Goal: Task Accomplishment & Management: Complete application form

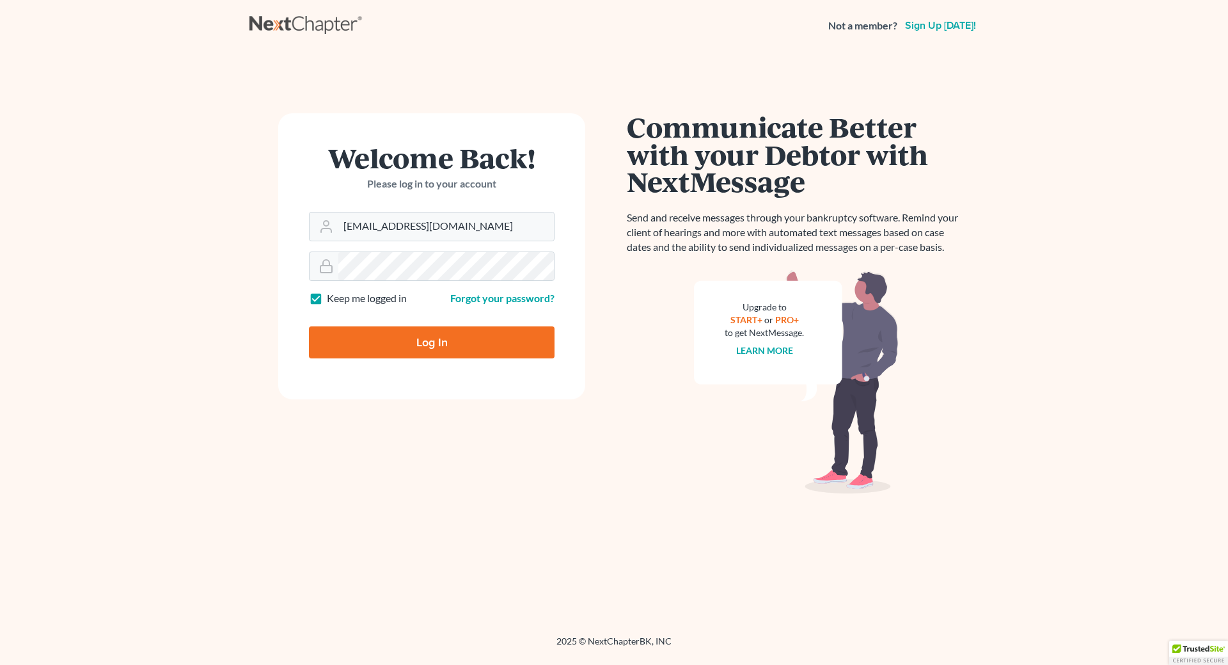
click at [363, 341] on input "Log In" at bounding box center [432, 342] width 246 height 32
type input "Thinking..."
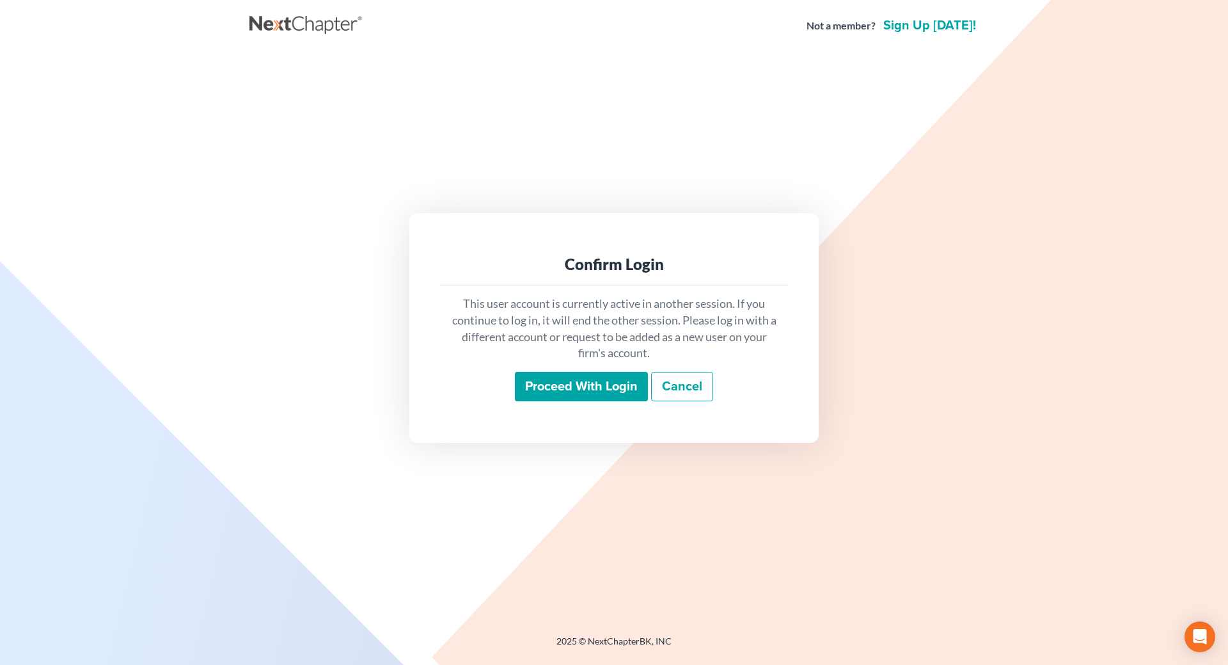
click at [595, 385] on input "Proceed with login" at bounding box center [581, 386] width 133 height 29
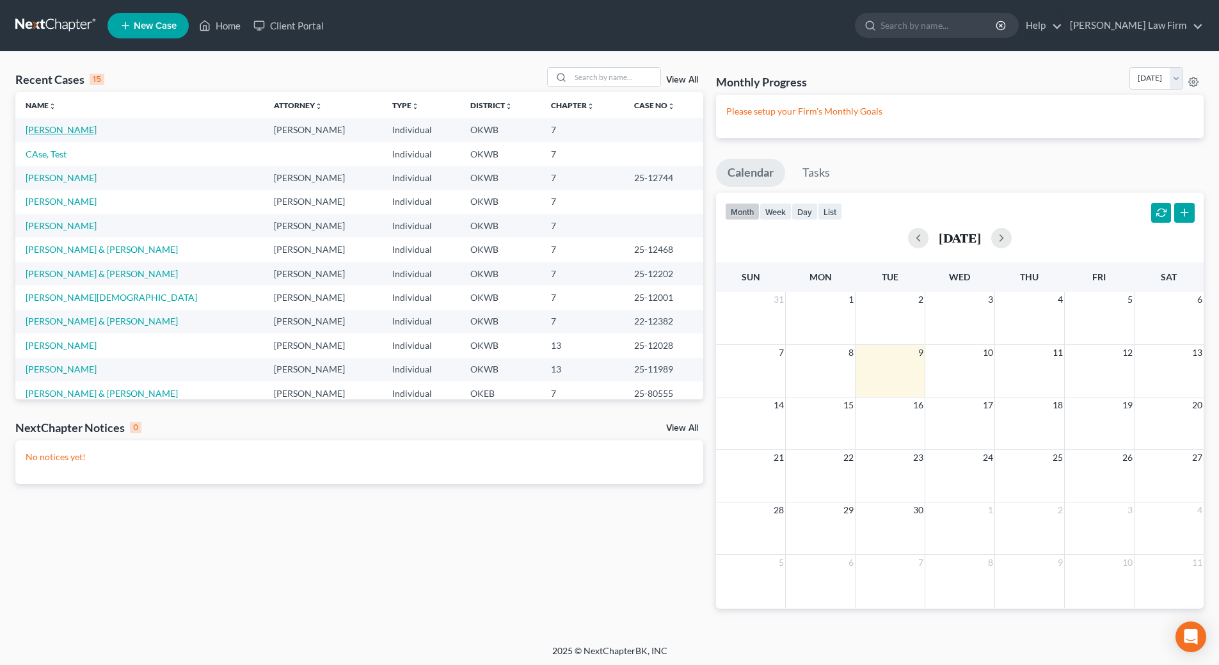
click at [60, 129] on link "[PERSON_NAME]" at bounding box center [61, 129] width 71 height 11
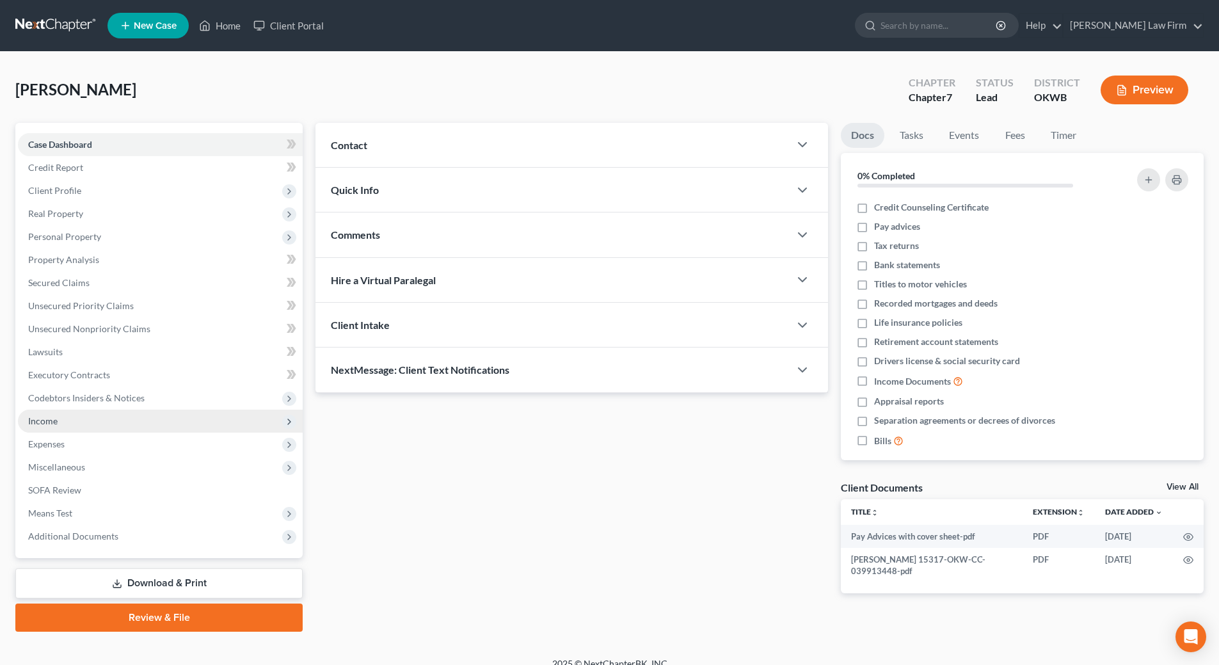
click at [52, 418] on span "Income" at bounding box center [42, 420] width 29 height 11
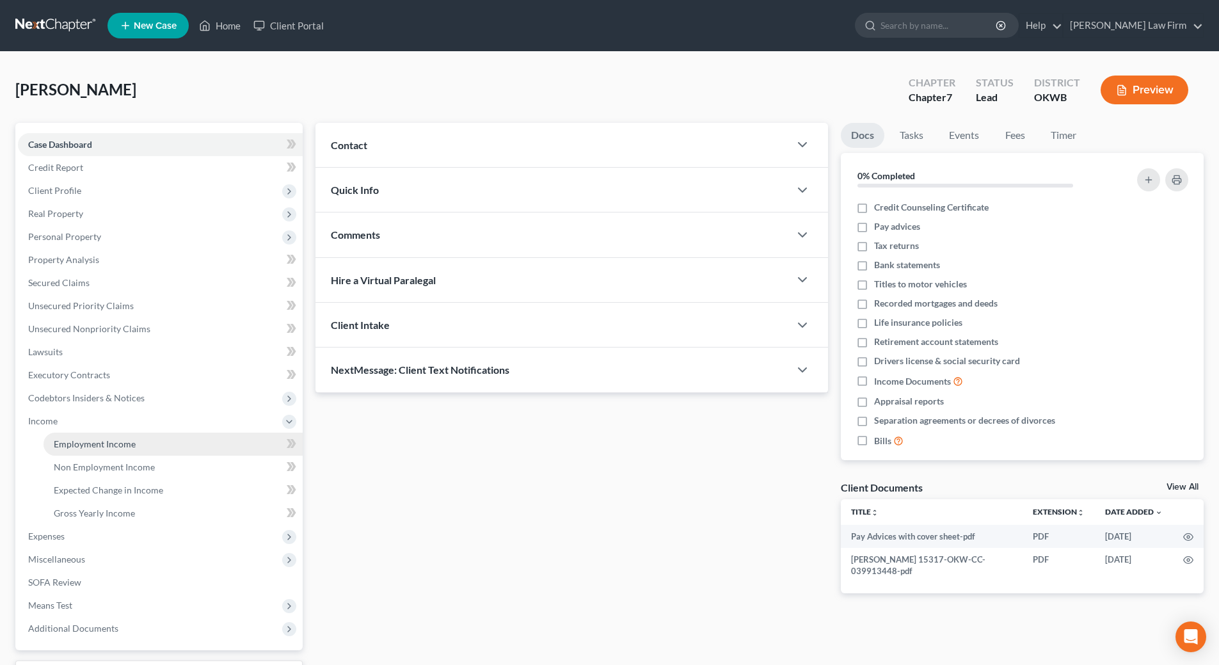
click at [77, 445] on span "Employment Income" at bounding box center [95, 443] width 82 height 11
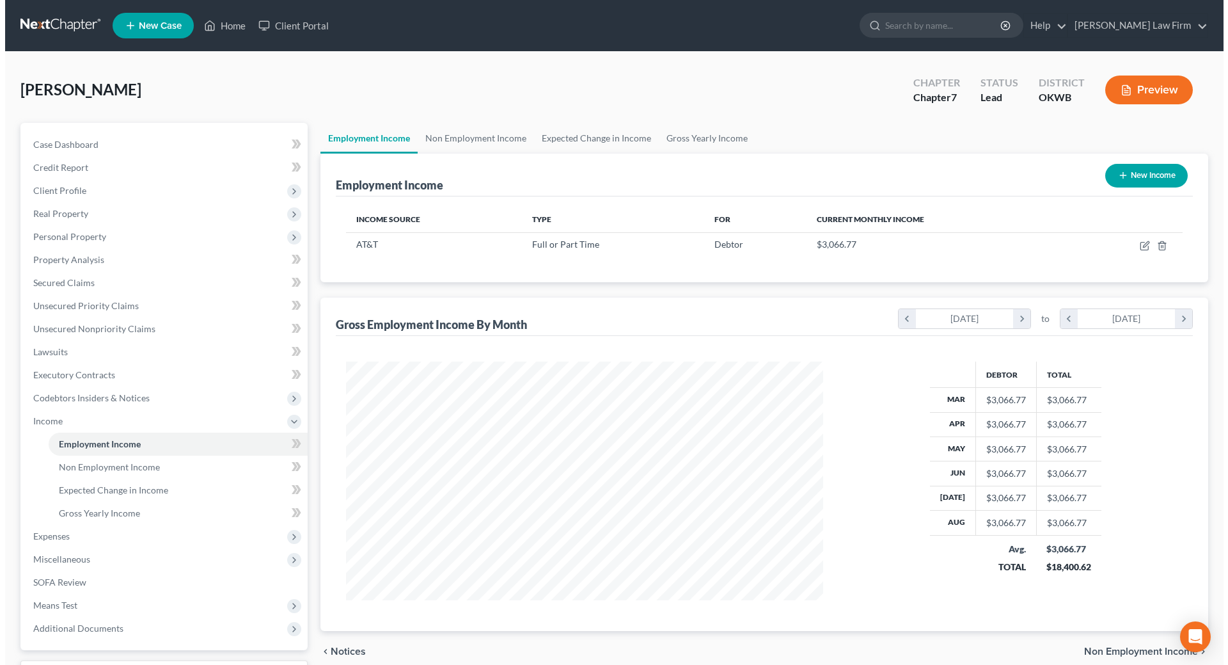
scroll to position [239, 503]
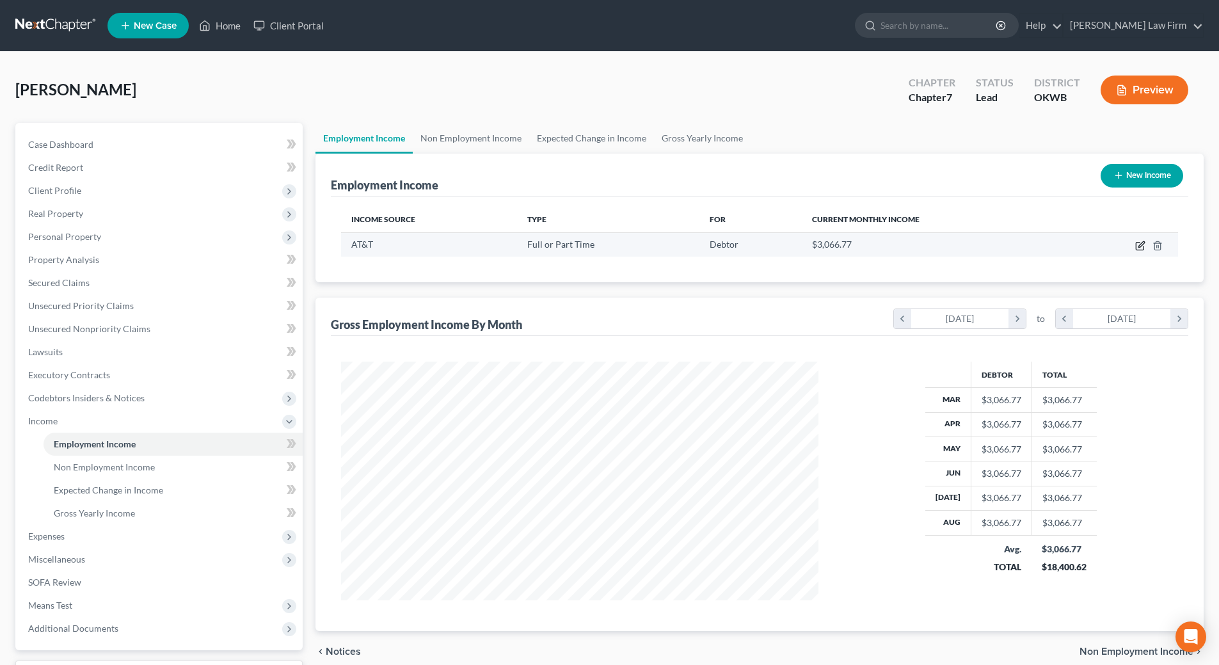
click at [1140, 244] on icon "button" at bounding box center [1141, 244] width 6 height 6
select select "0"
select select "26"
select select "0"
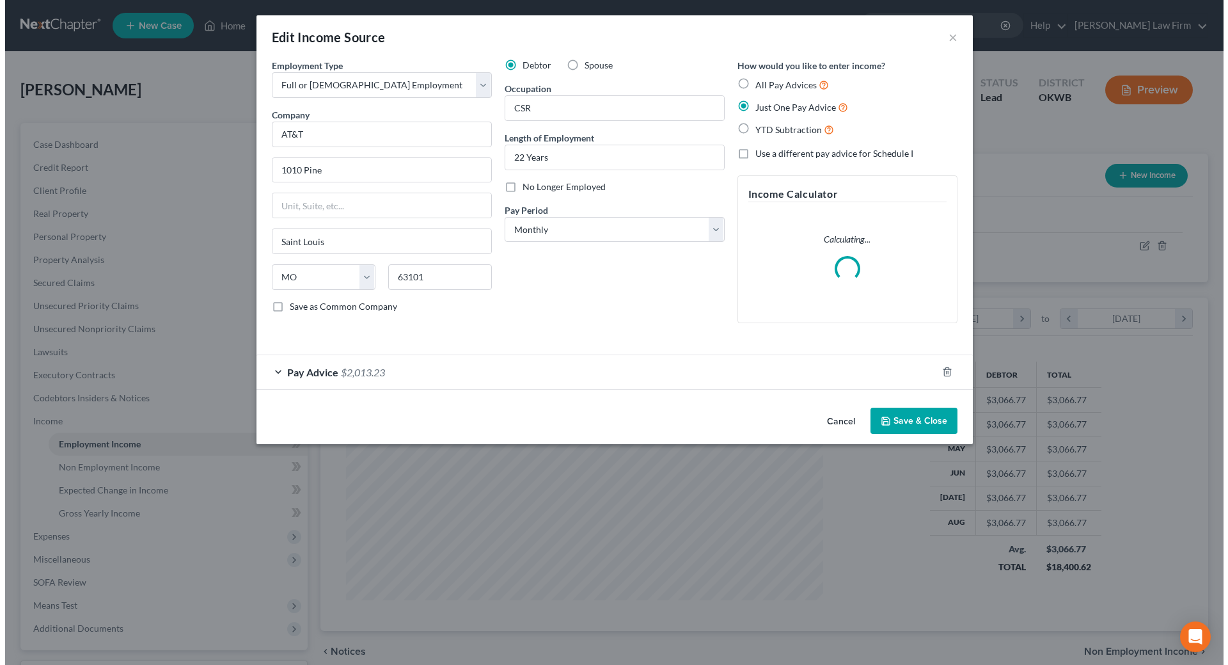
scroll to position [241, 507]
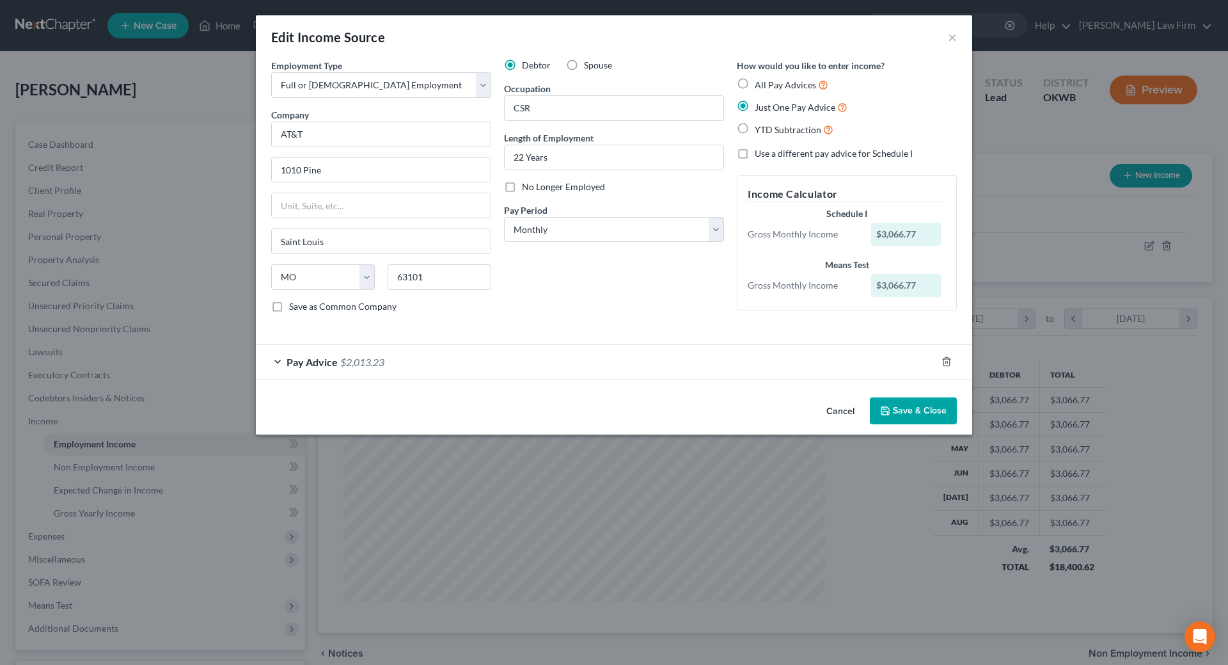
click at [292, 361] on span "Pay Advice" at bounding box center [312, 362] width 51 height 12
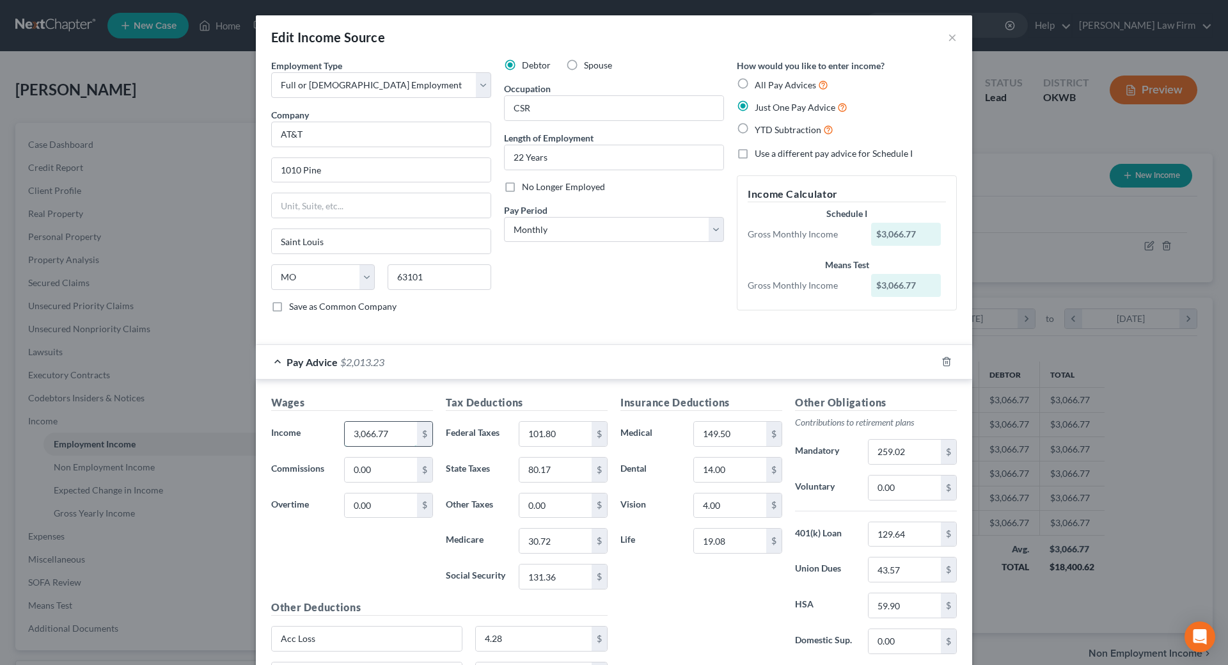
click at [358, 433] on input "3,066.77" at bounding box center [381, 434] width 72 height 24
type input "3,633.41"
click at [572, 436] on input "101.80" at bounding box center [556, 434] width 72 height 24
type input "136.41"
click at [562, 466] on input "80.17" at bounding box center [556, 469] width 72 height 24
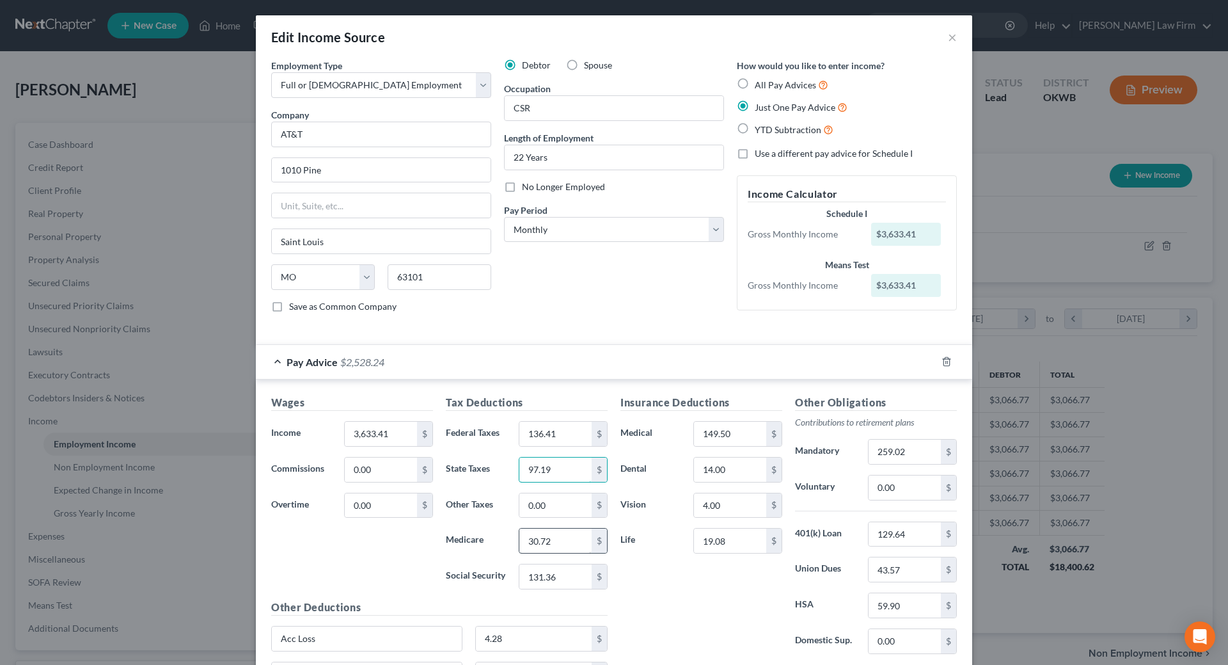
type input "97.19"
click at [570, 536] on input "30.72" at bounding box center [556, 540] width 72 height 24
type input "40.25"
click at [566, 584] on input "131.36" at bounding box center [556, 576] width 72 height 24
type input "172.08"
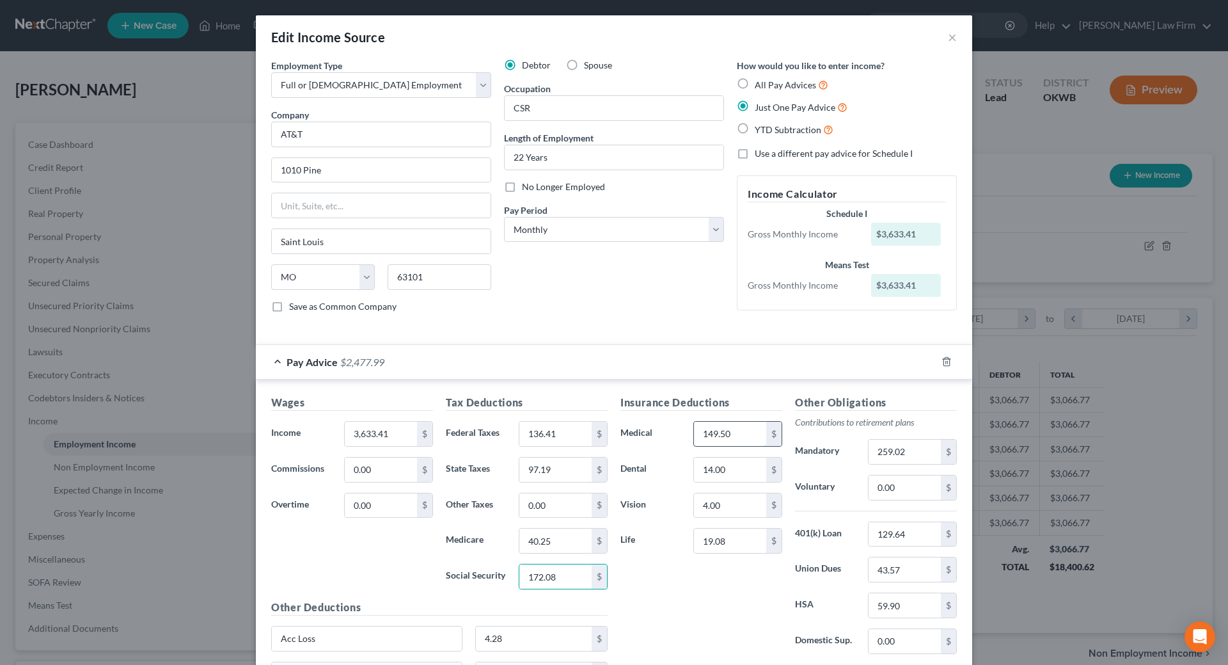
click at [744, 437] on input "149.50" at bounding box center [730, 434] width 72 height 24
type input "198.47"
click at [740, 465] on input "14.00" at bounding box center [730, 469] width 72 height 24
type input "16"
click at [729, 546] on input "19.08" at bounding box center [730, 540] width 72 height 24
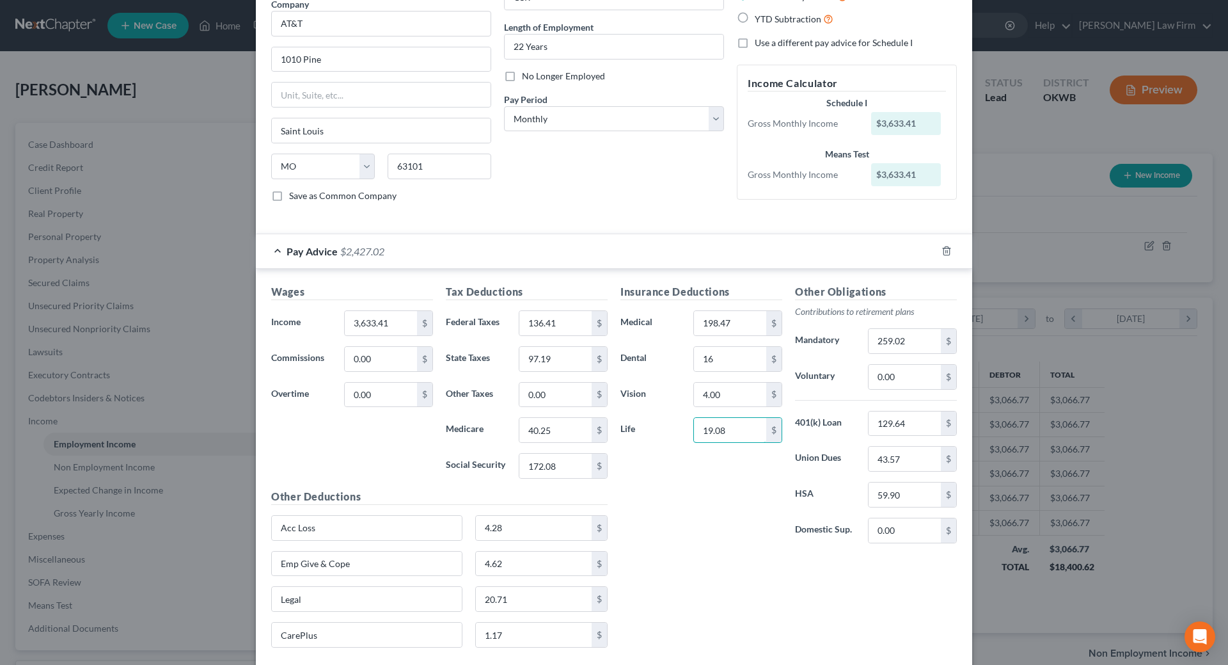
scroll to position [128, 0]
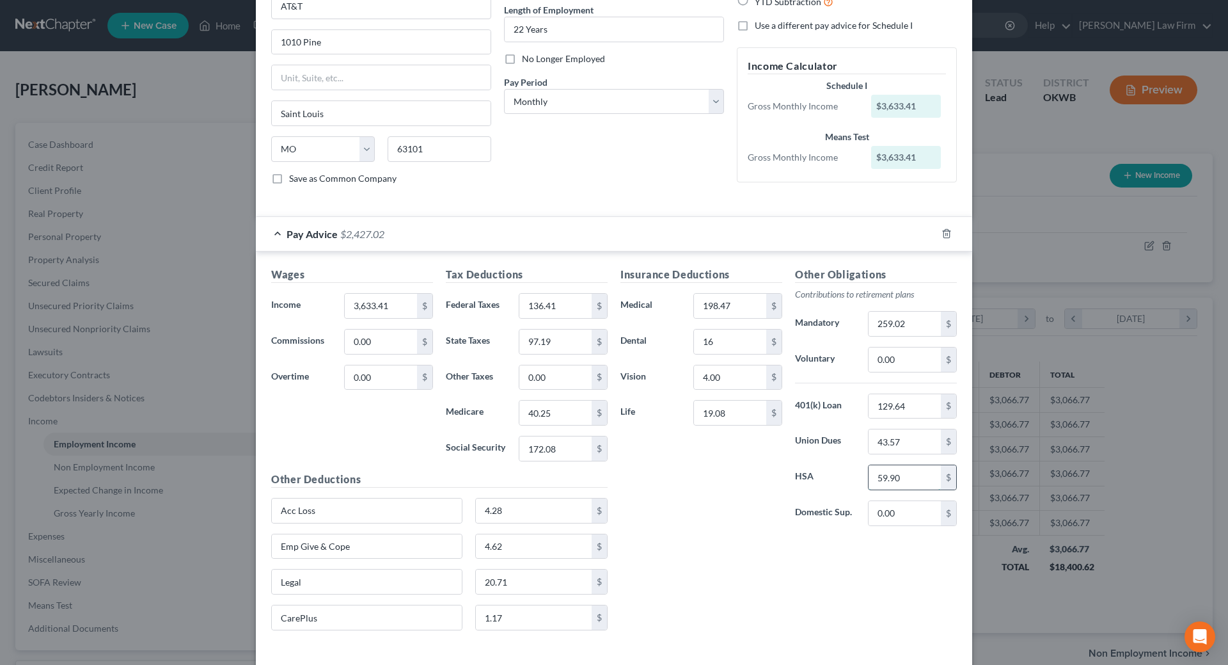
click at [898, 477] on input "59.90" at bounding box center [905, 477] width 72 height 24
click at [877, 479] on input "079.87" at bounding box center [905, 477] width 72 height 24
type input "79.87"
click at [749, 411] on input "19.08" at bounding box center [730, 413] width 72 height 24
type input "26.80"
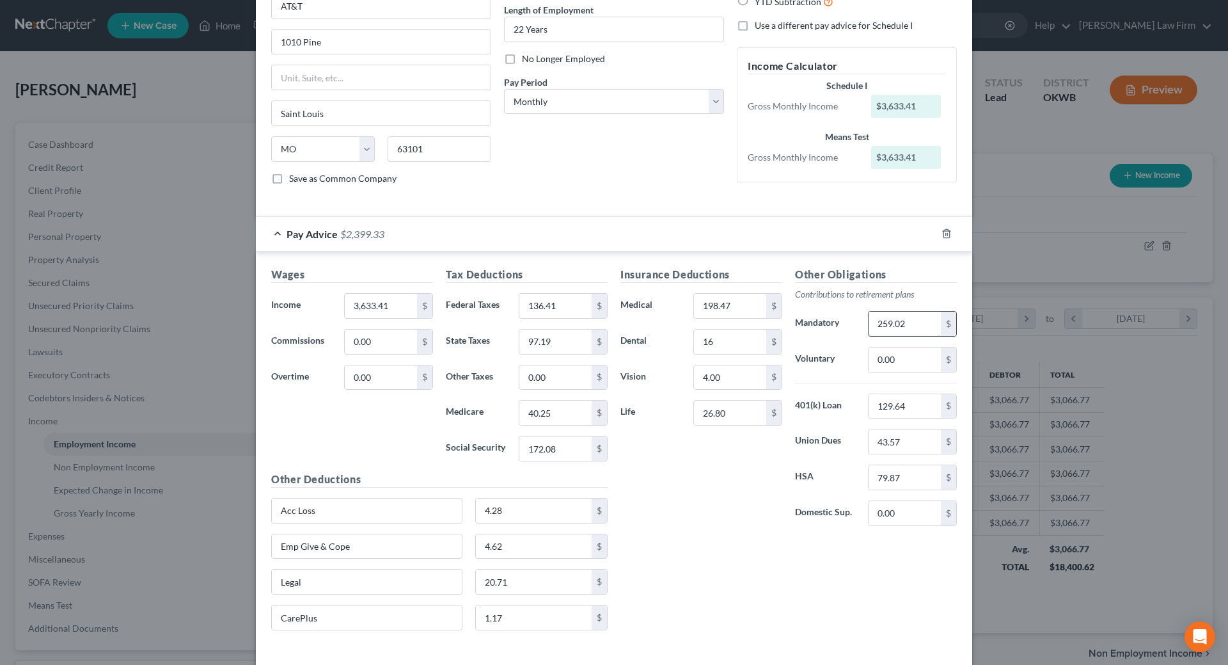
click at [905, 322] on input "259.02" at bounding box center [905, 324] width 72 height 24
type input "298.13"
click at [905, 408] on input "129.64" at bounding box center [905, 406] width 72 height 24
type input "132.19"
click at [906, 441] on input "43.57" at bounding box center [905, 441] width 72 height 24
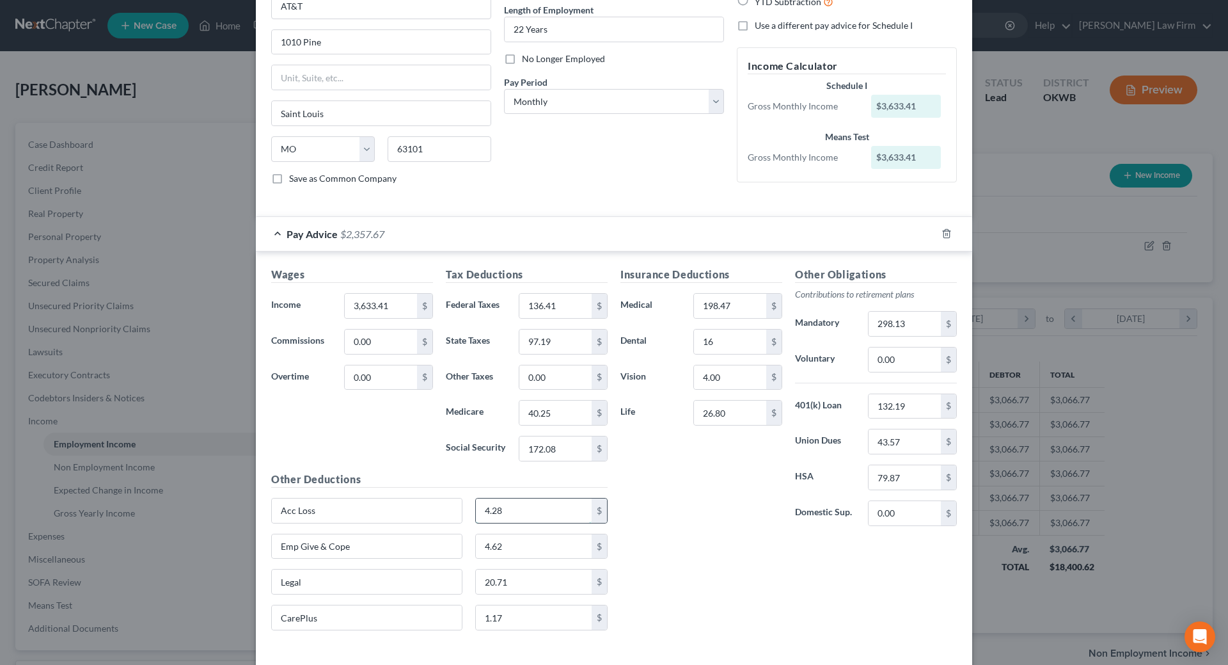
click at [512, 507] on input "4.28" at bounding box center [534, 510] width 116 height 24
type input "3.79"
click at [511, 547] on input "4.62" at bounding box center [534, 546] width 116 height 24
type input "2.76"
click at [539, 584] on input "20.71" at bounding box center [534, 581] width 116 height 24
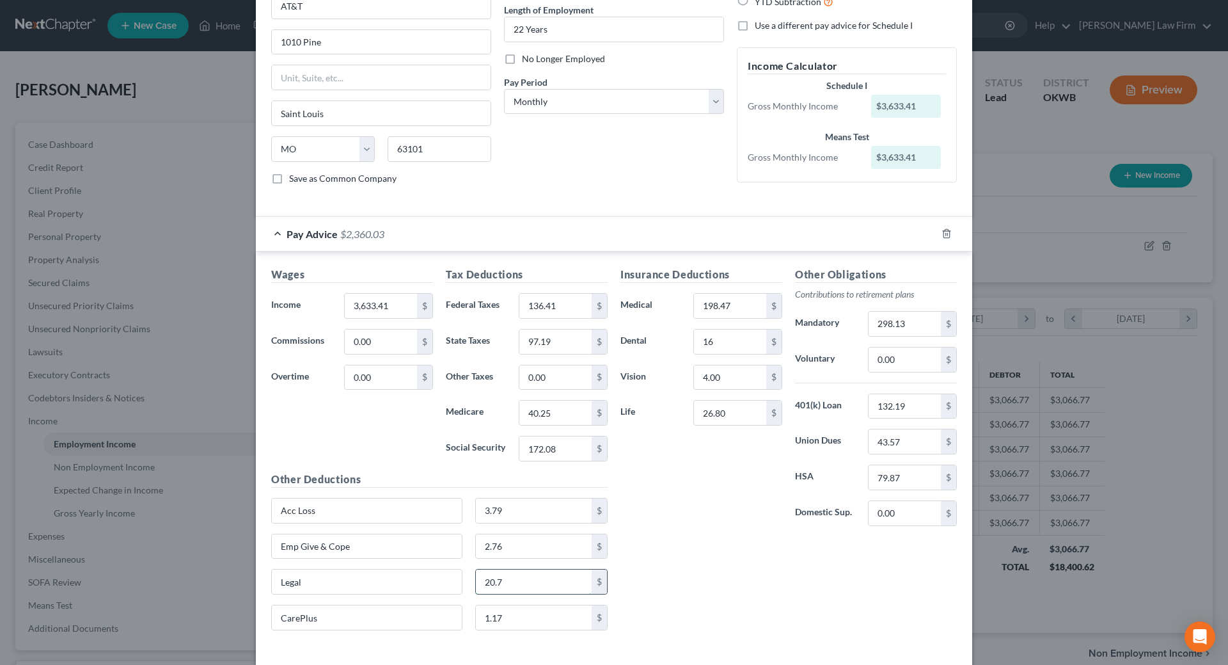
type input "20.71"
click at [528, 619] on input "1.17" at bounding box center [534, 617] width 116 height 24
click at [804, 564] on div "Insurance Deductions Medical 198.47 $ Dental 16 $ Vision 4.00 $ Life 26.80 $ Ot…" at bounding box center [788, 454] width 349 height 374
click at [900, 443] on input "43.57" at bounding box center [905, 441] width 72 height 24
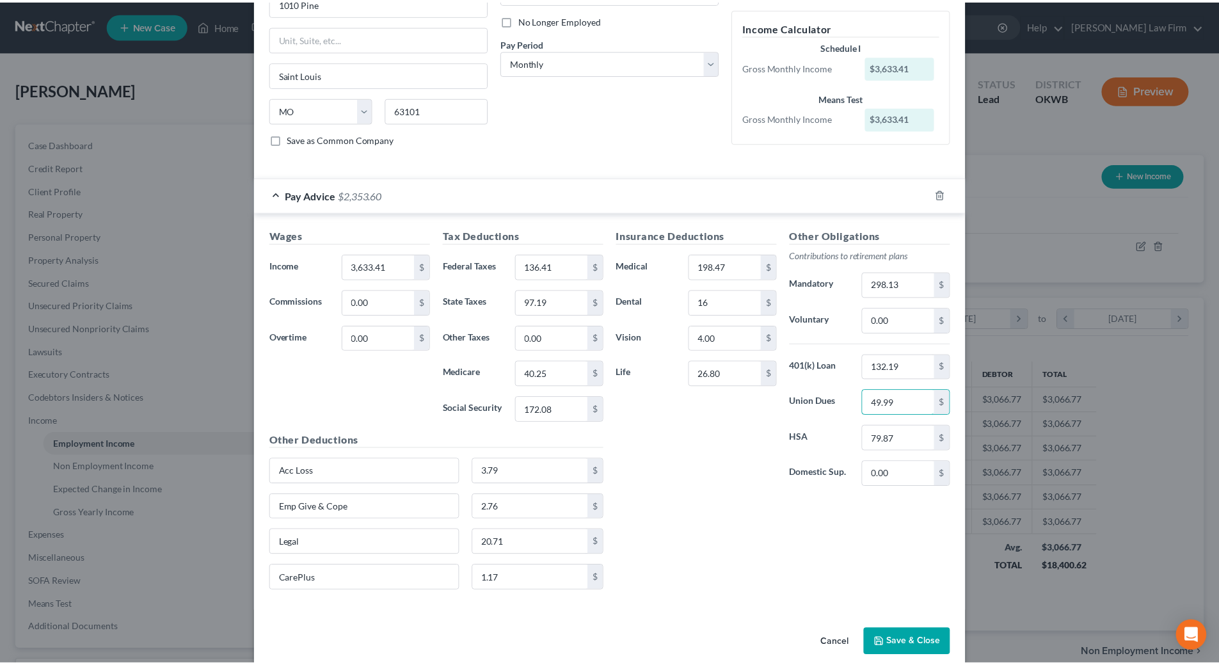
scroll to position [184, 0]
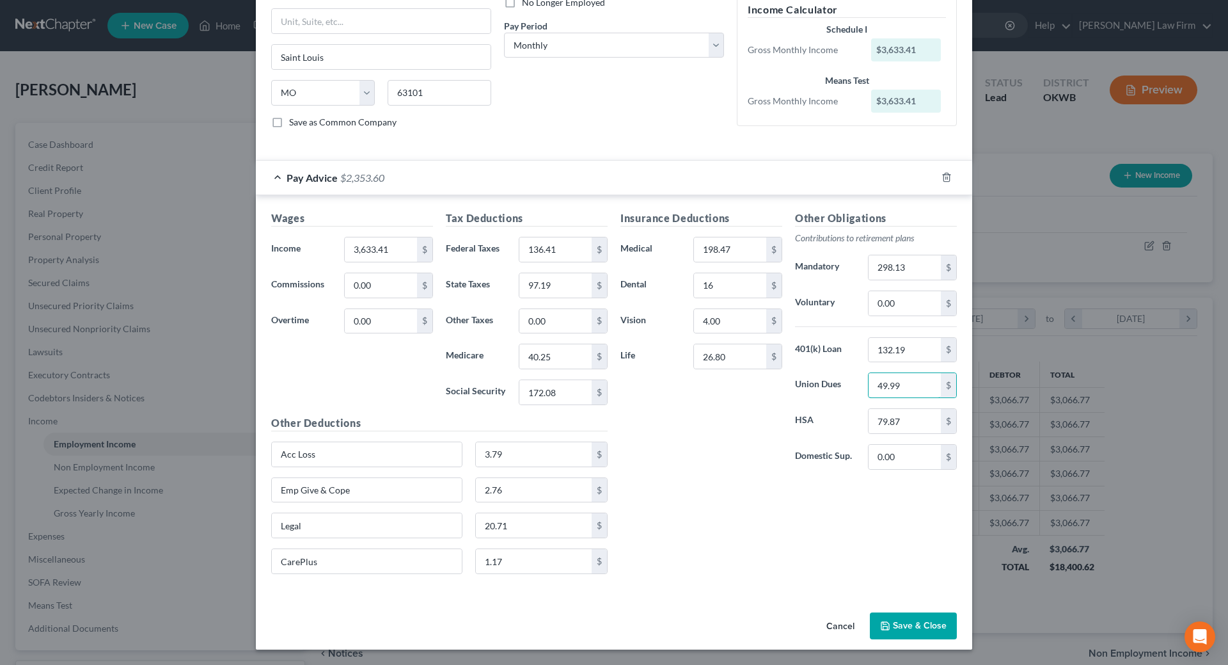
type input "49.99"
click at [902, 631] on button "Save & Close" at bounding box center [913, 625] width 87 height 27
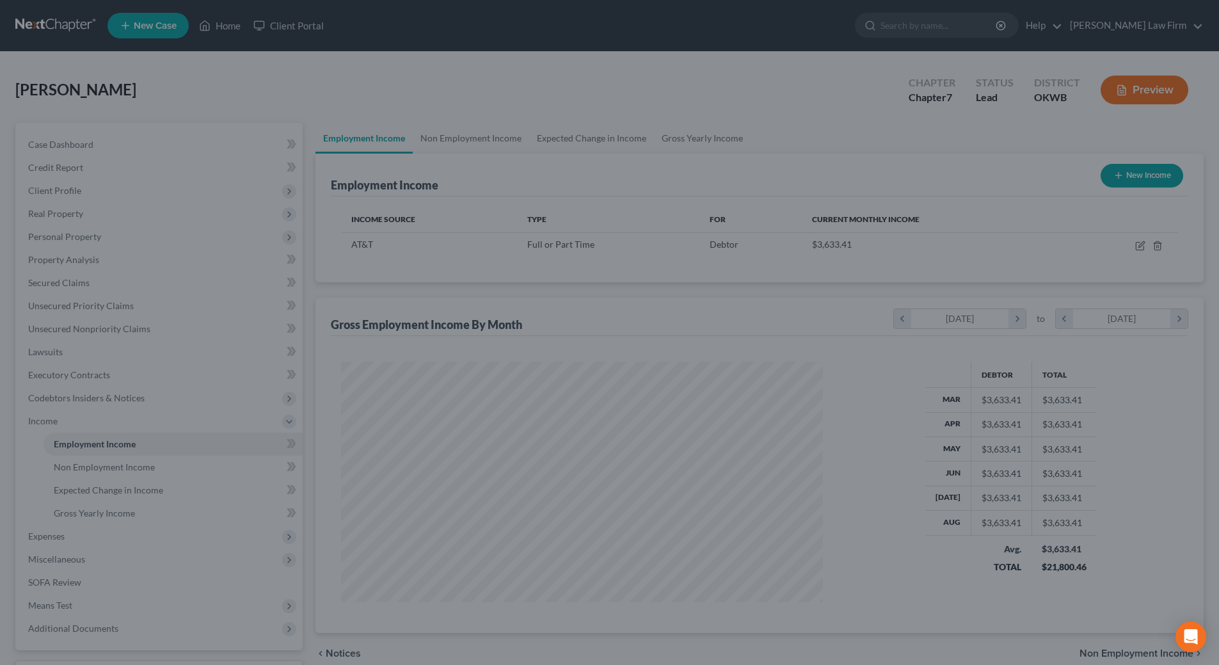
scroll to position [639578, 639314]
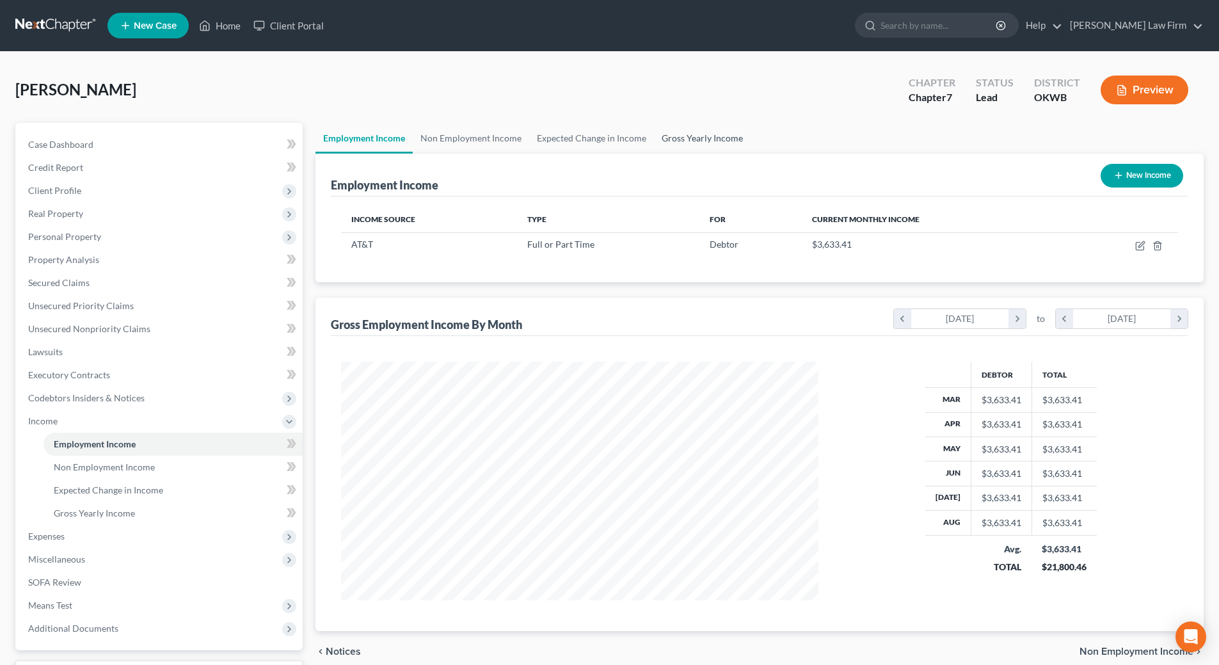
click at [699, 143] on link "Gross Yearly Income" at bounding box center [702, 138] width 97 height 31
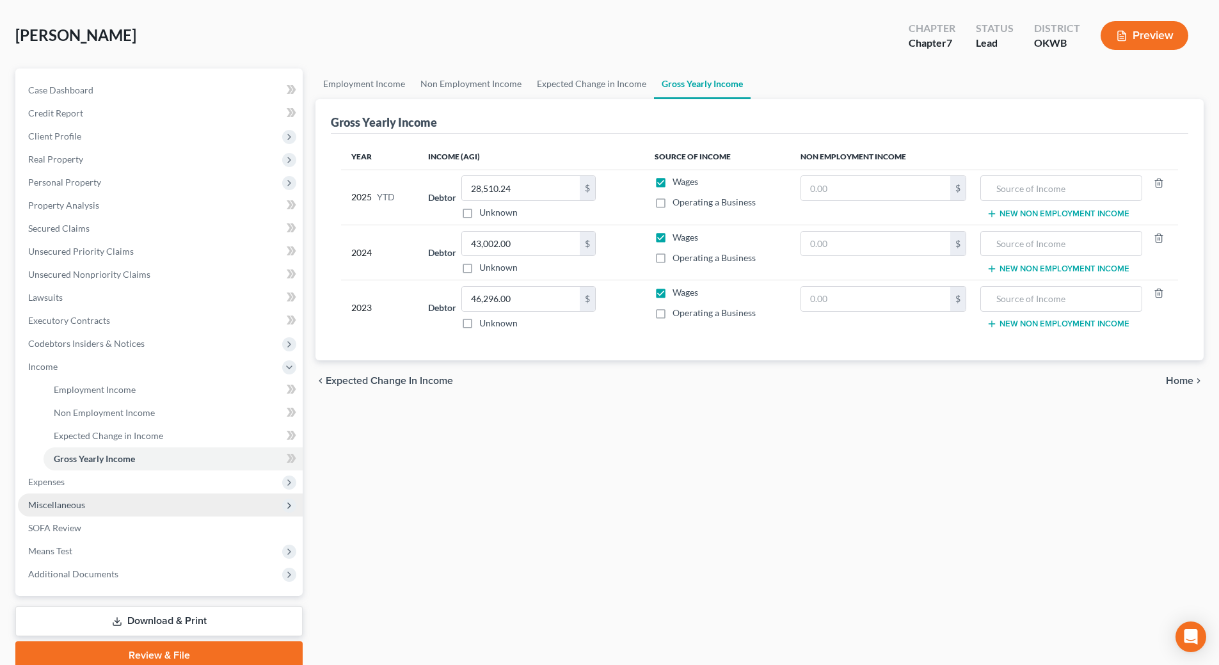
scroll to position [107, 0]
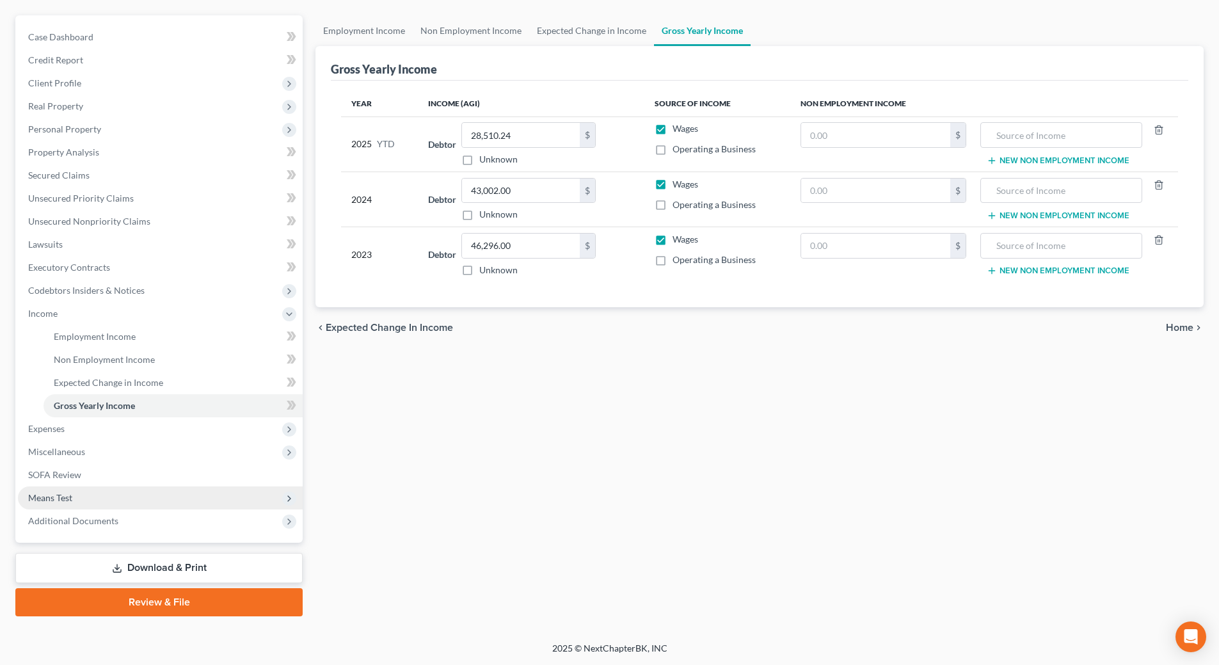
click at [57, 496] on span "Means Test" at bounding box center [50, 497] width 44 height 11
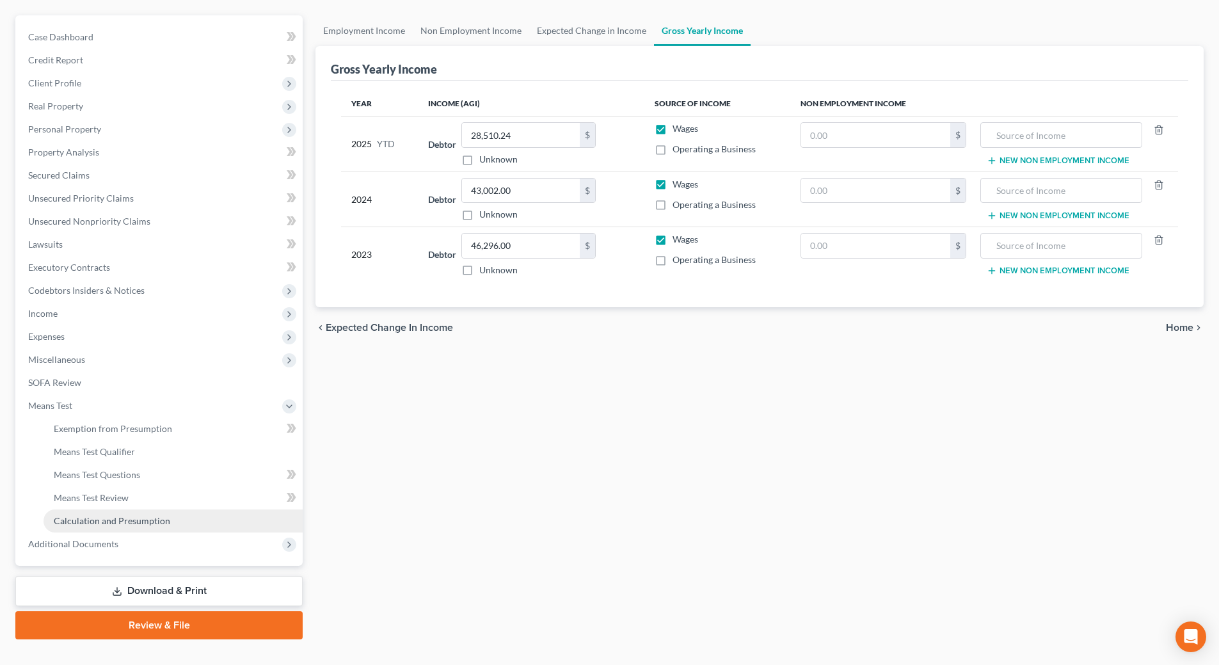
click at [118, 521] on span "Calculation and Presumption" at bounding box center [112, 520] width 116 height 11
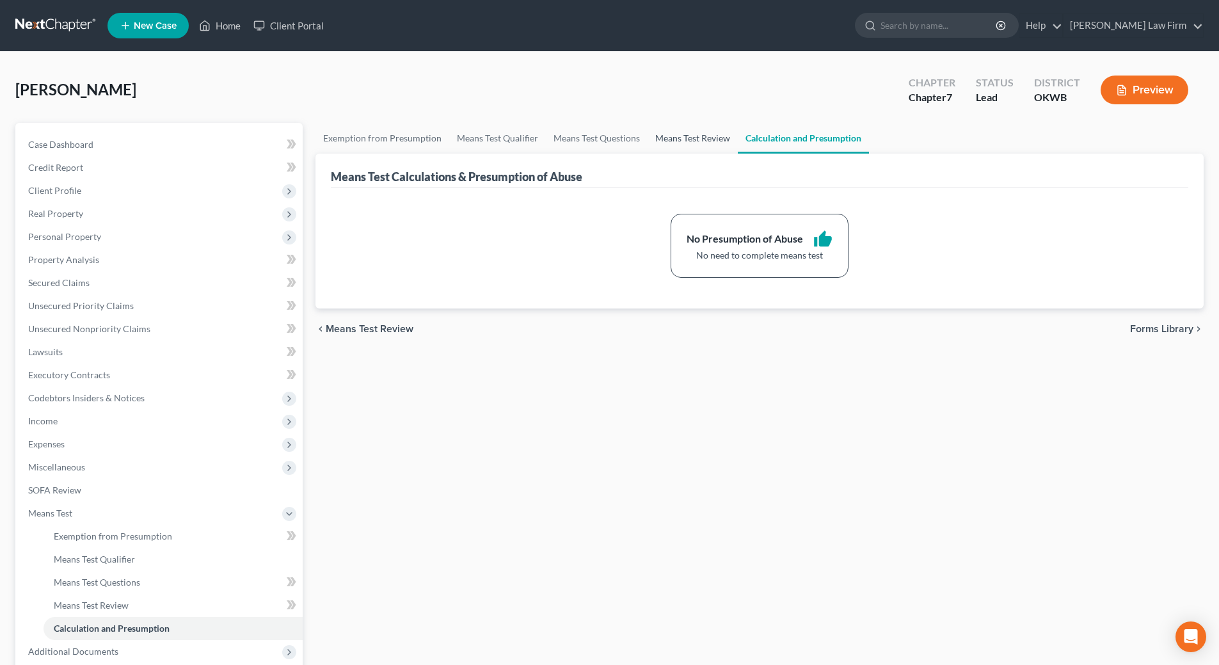
click at [670, 134] on link "Means Test Review" at bounding box center [692, 138] width 90 height 31
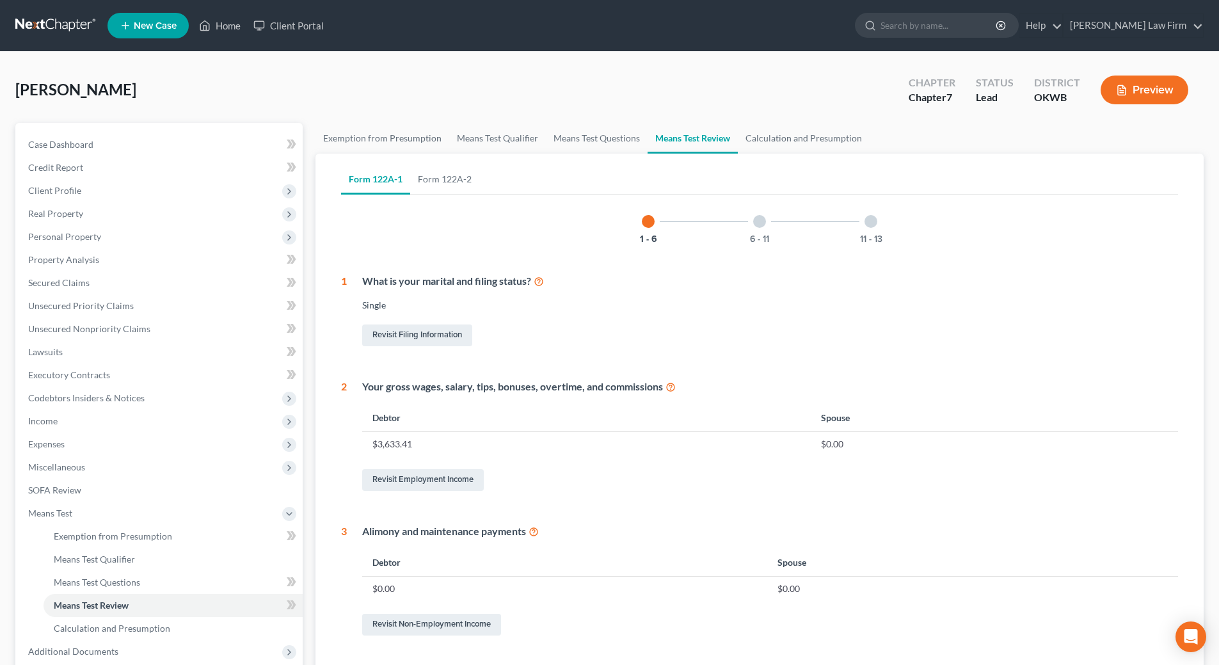
click at [755, 218] on div at bounding box center [759, 221] width 13 height 13
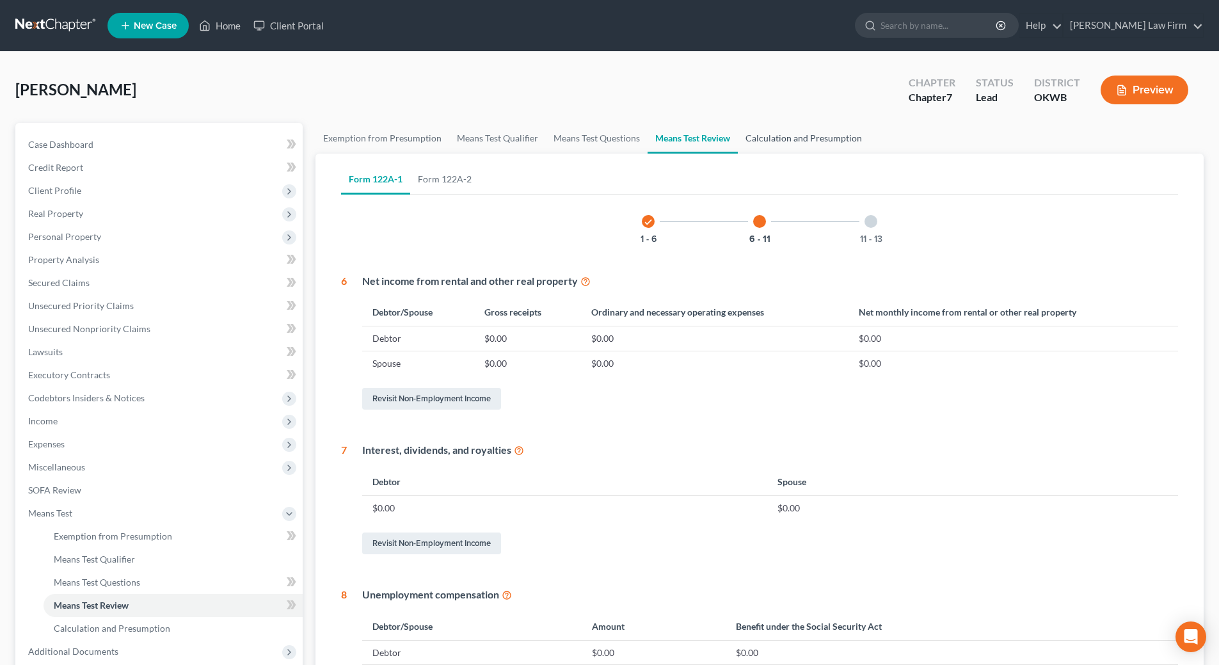
click at [812, 139] on link "Calculation and Presumption" at bounding box center [804, 138] width 132 height 31
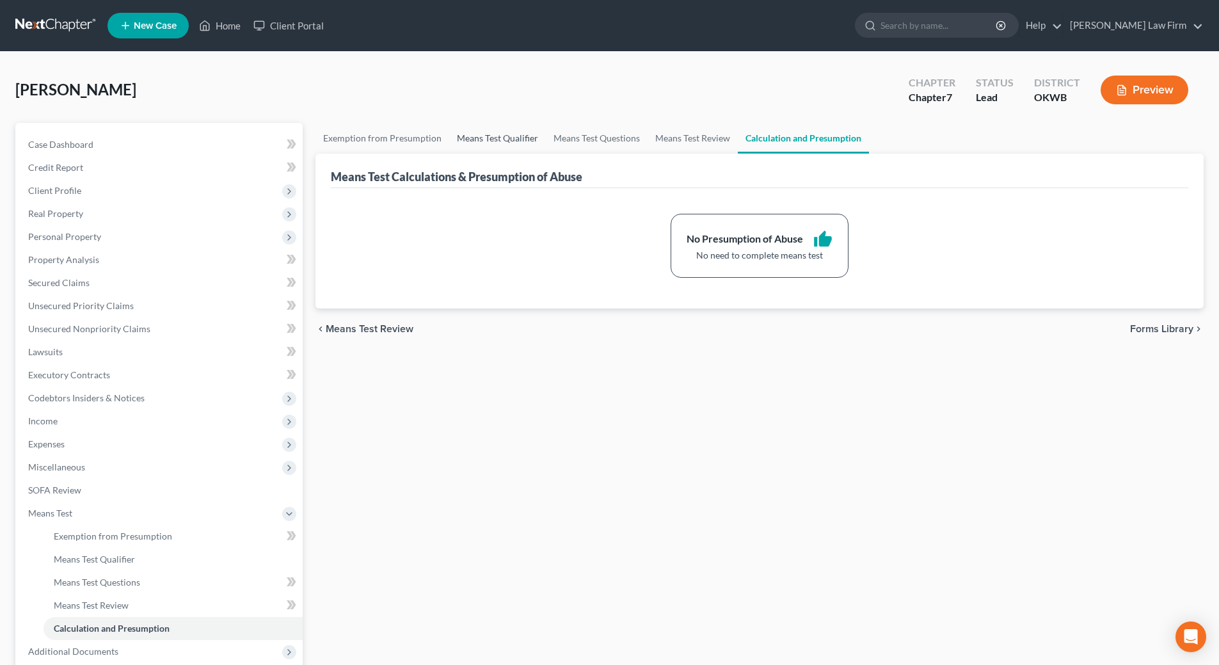
click at [498, 144] on link "Means Test Qualifier" at bounding box center [497, 138] width 97 height 31
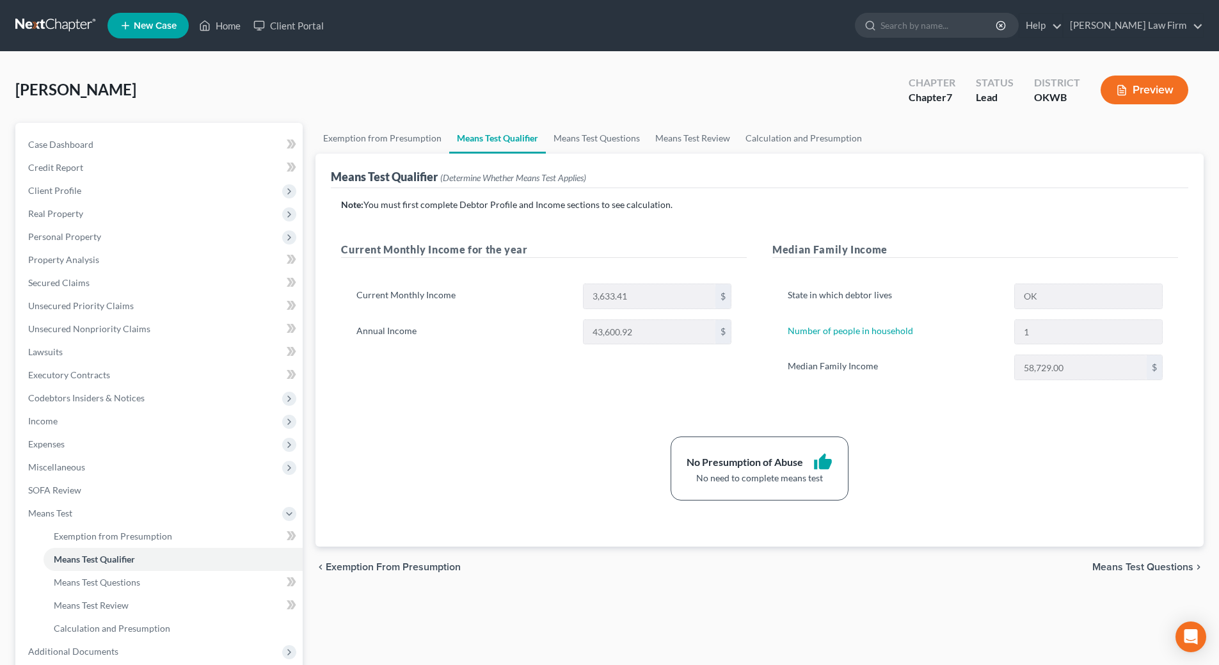
click at [806, 95] on div "[PERSON_NAME] Upgraded Chapter Chapter 7 Status Lead District OKWB Preview" at bounding box center [609, 95] width 1188 height 56
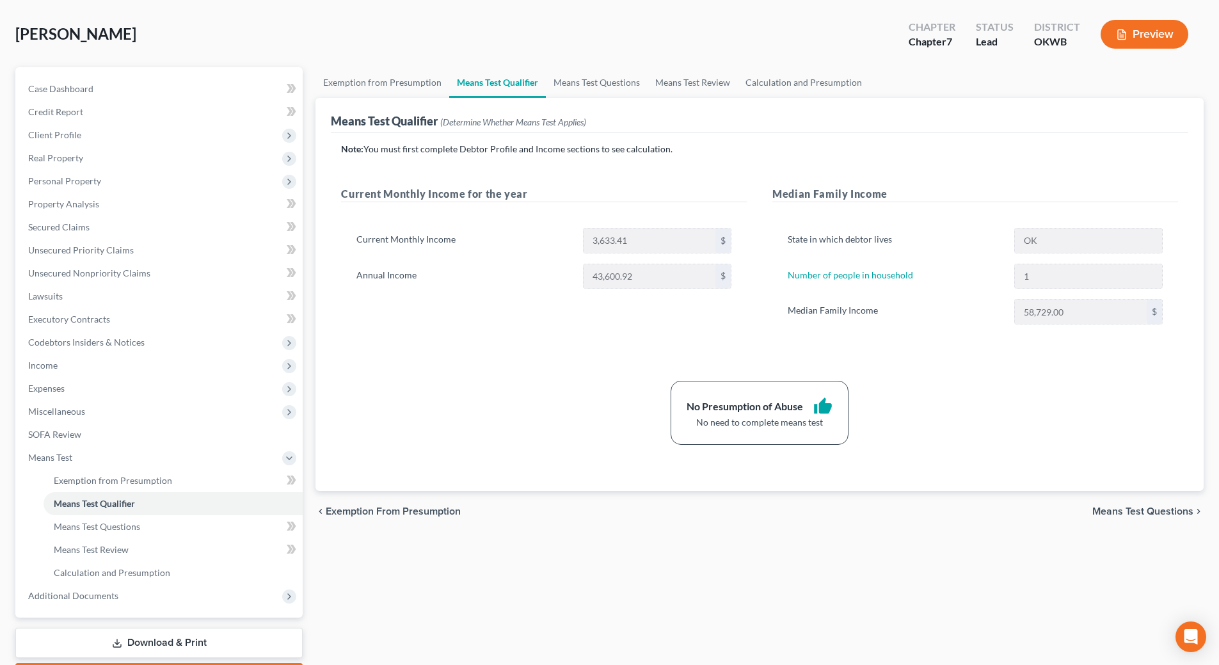
scroll to position [131, 0]
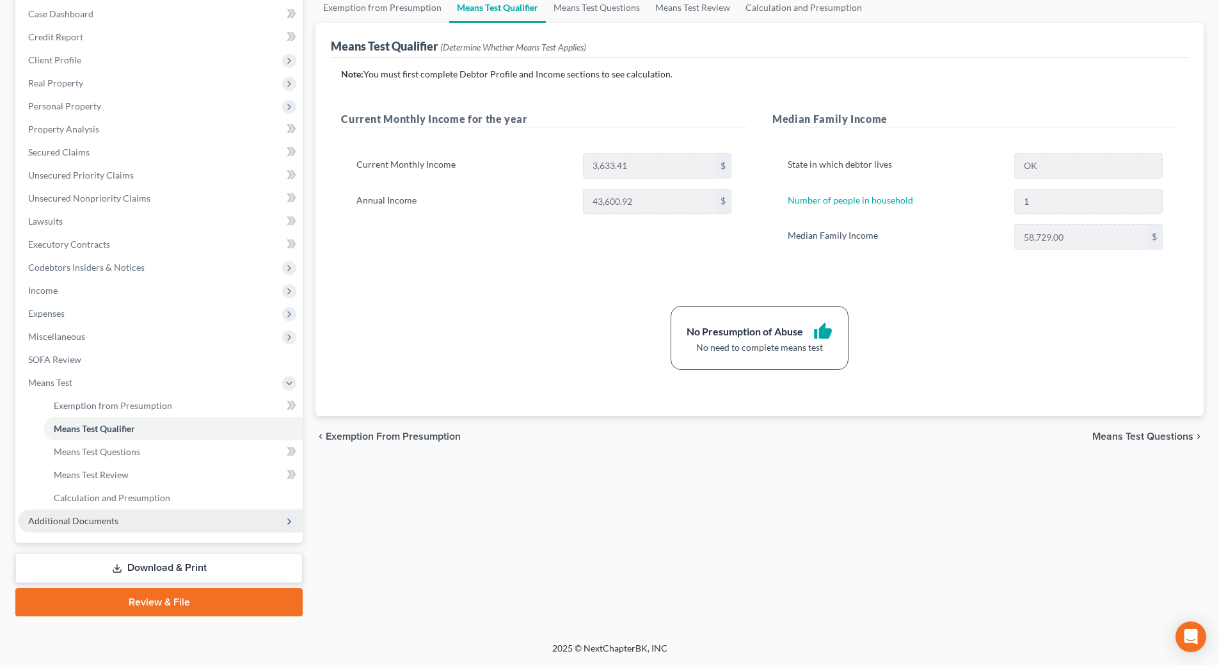
click at [114, 522] on span "Additional Documents" at bounding box center [73, 520] width 90 height 11
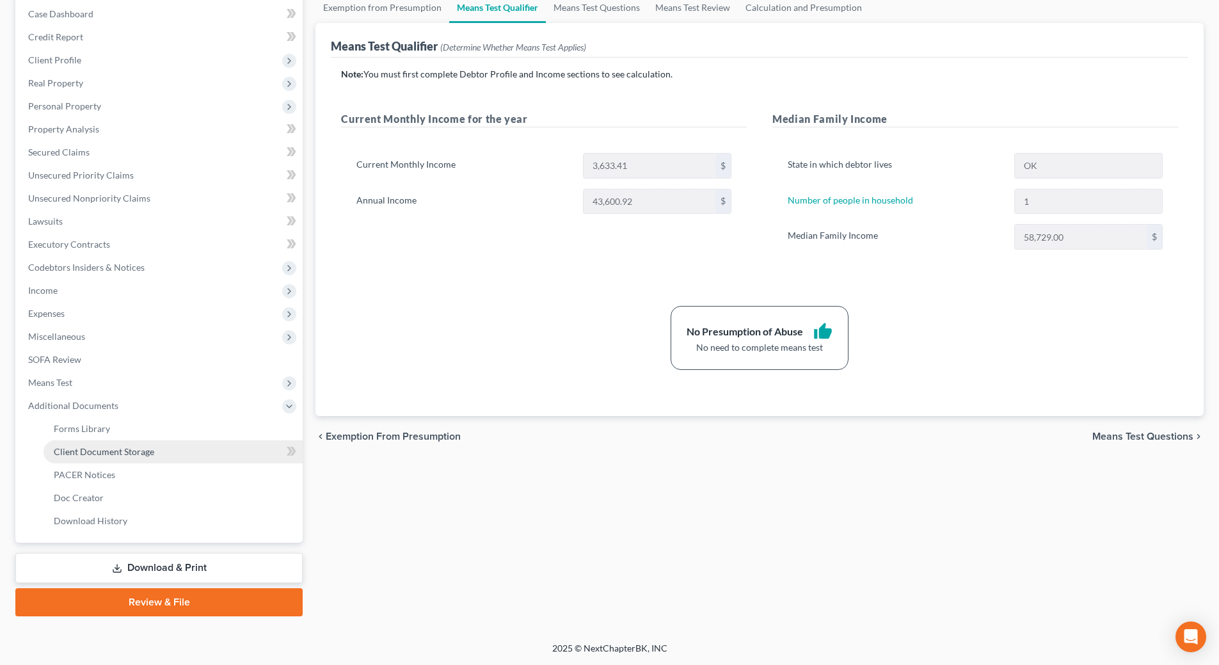
click at [129, 454] on span "Client Document Storage" at bounding box center [104, 451] width 100 height 11
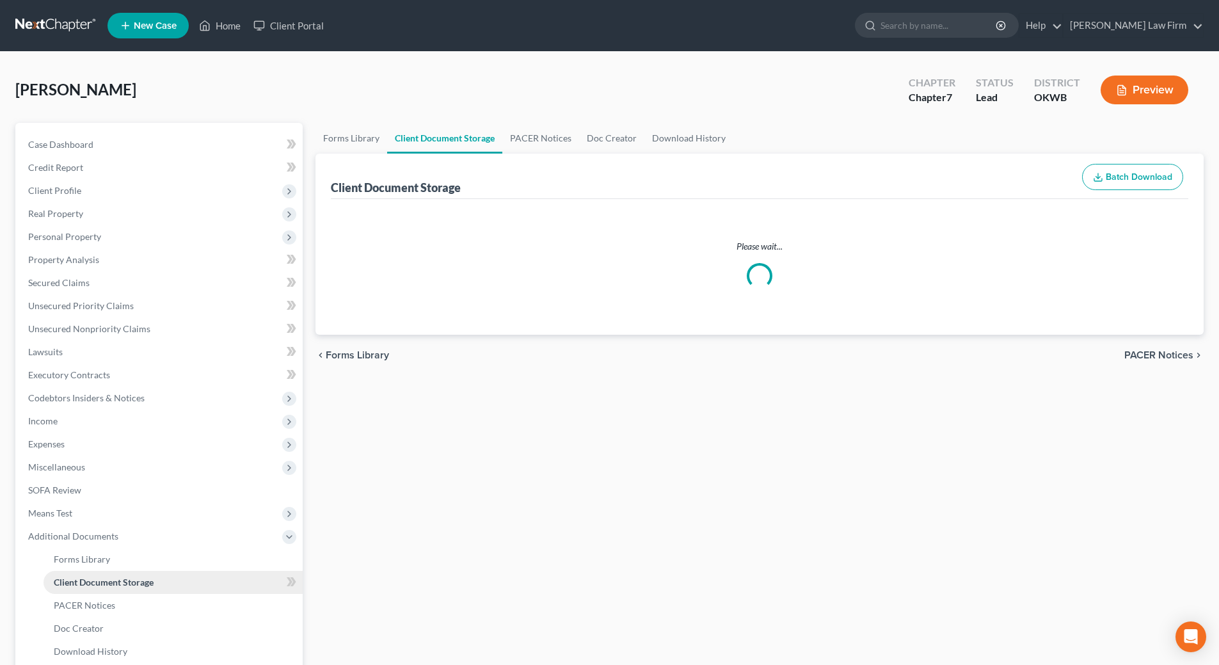
select select "0"
select select "3"
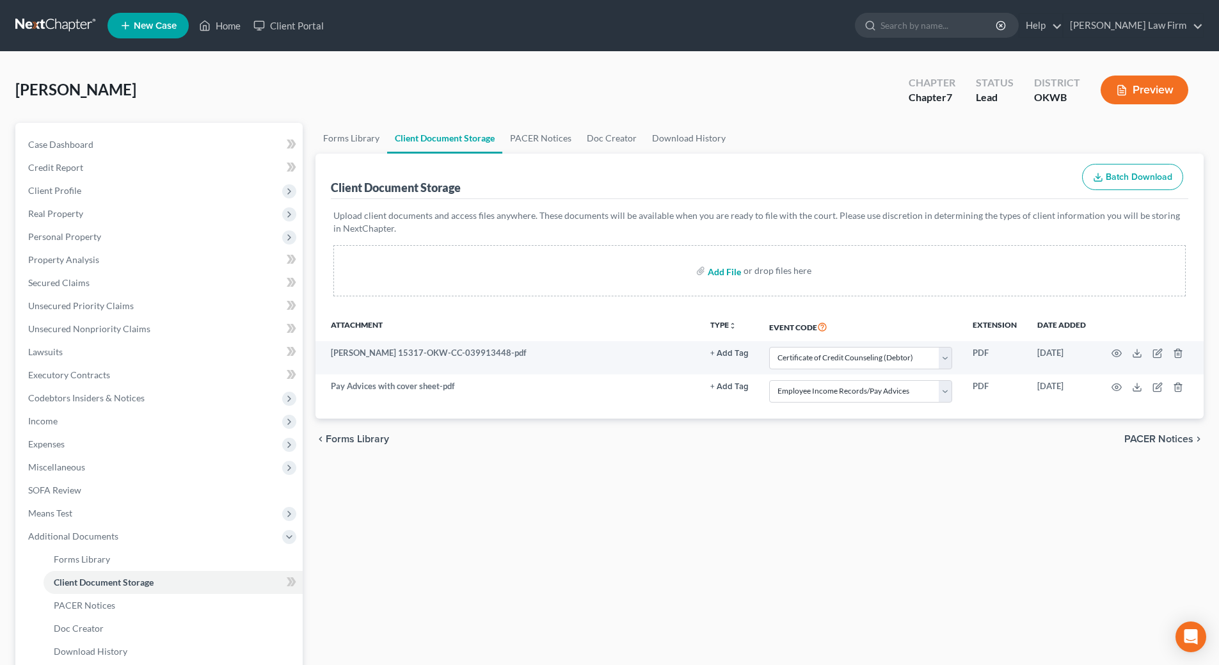
click at [718, 269] on input "file" at bounding box center [723, 270] width 31 height 23
type input "C:\fakepath\Pay Advices with cover sheet.pdf"
select select "0"
select select "3"
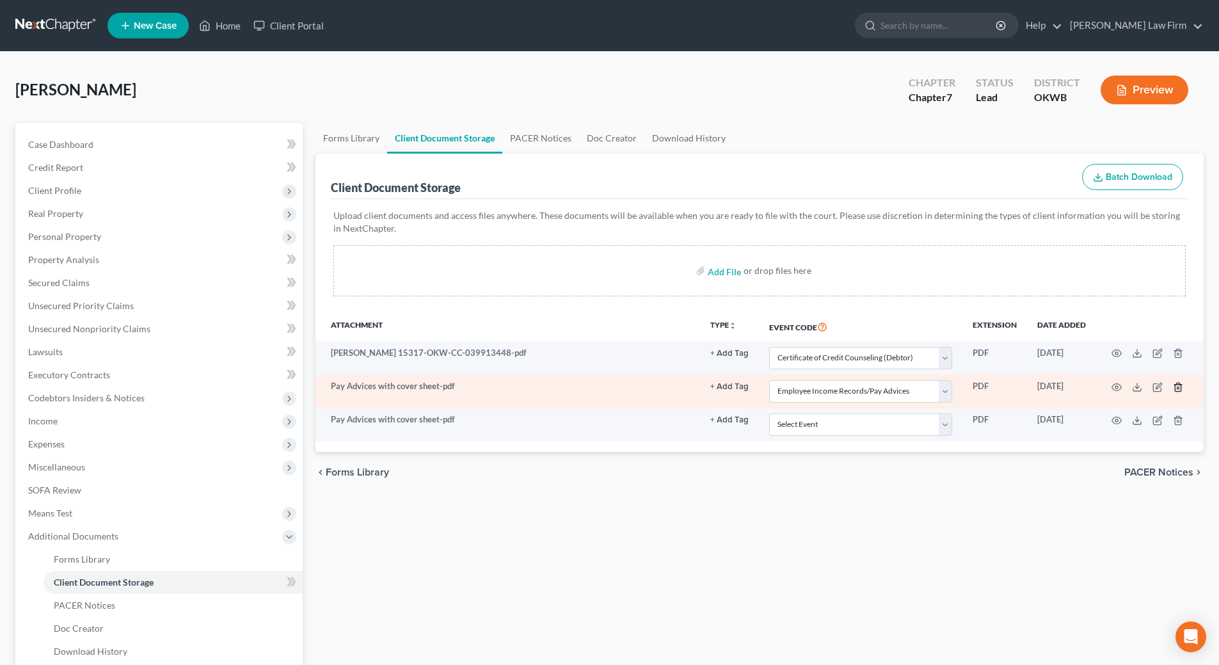
click at [1175, 386] on icon "button" at bounding box center [1178, 387] width 6 height 8
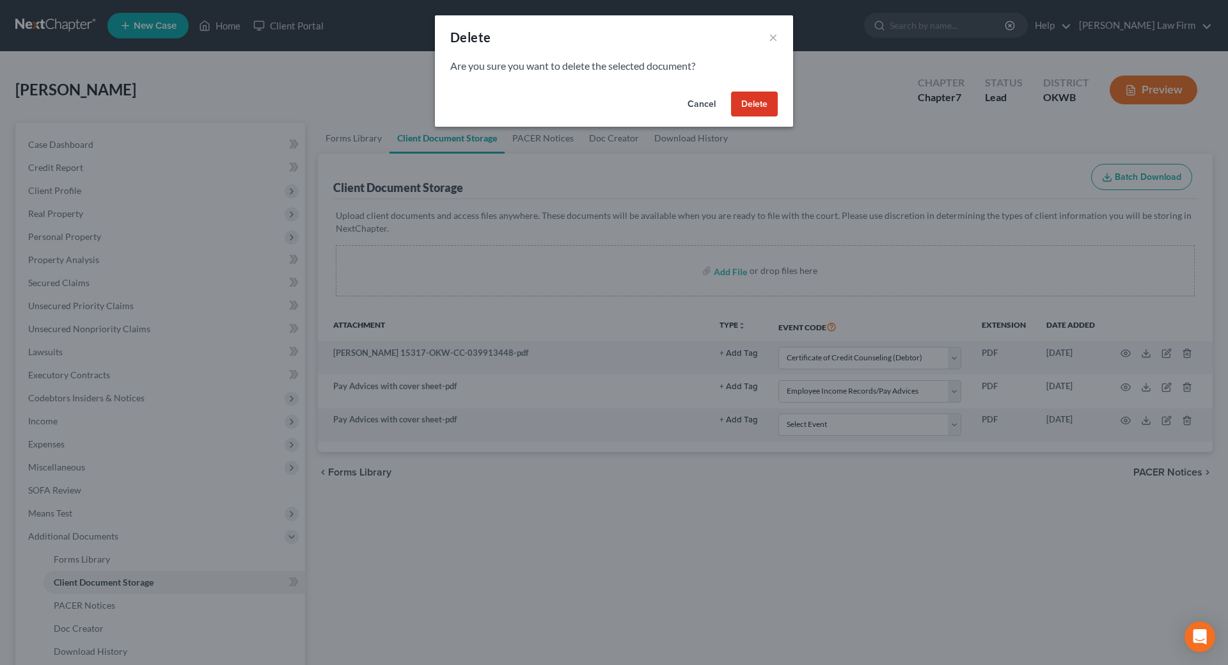
click at [752, 100] on button "Delete" at bounding box center [754, 104] width 47 height 26
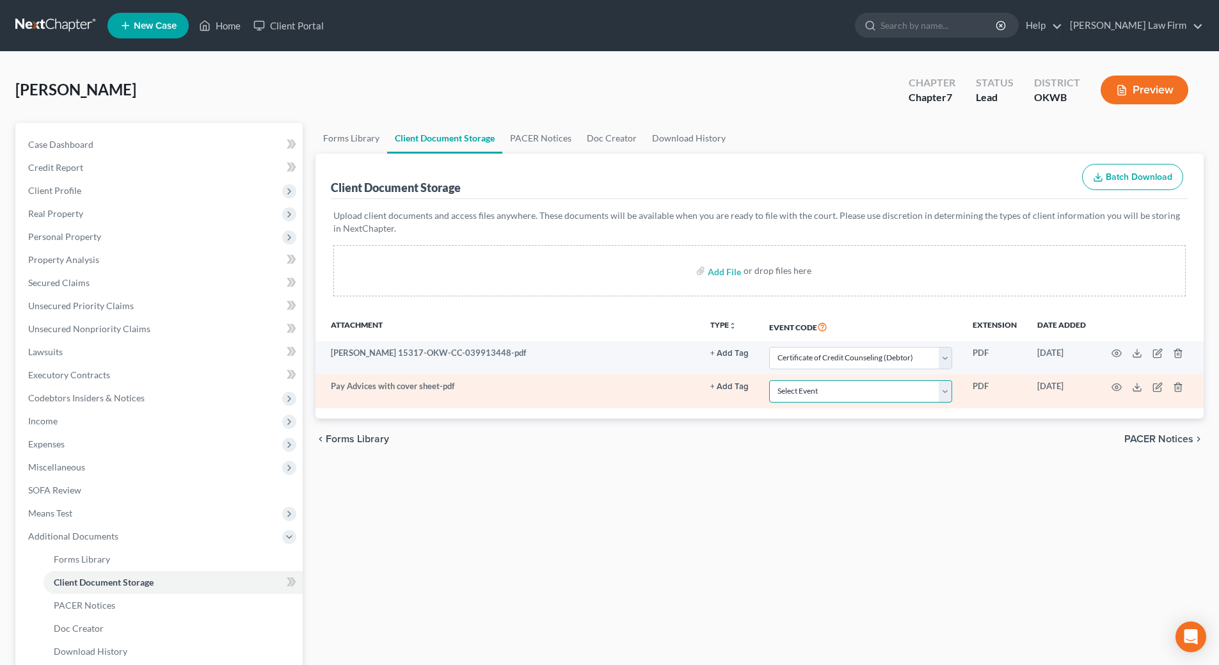
click at [948, 390] on select "Select Event Certificate of Credit Counseling (Debtor) Certificate of Credit Co…" at bounding box center [860, 391] width 183 height 22
select select "3"
click at [769, 380] on select "Select Event Certificate of Credit Counseling (Debtor) Certificate of Credit Co…" at bounding box center [860, 391] width 183 height 22
click at [1115, 387] on icon "button" at bounding box center [1116, 387] width 10 height 10
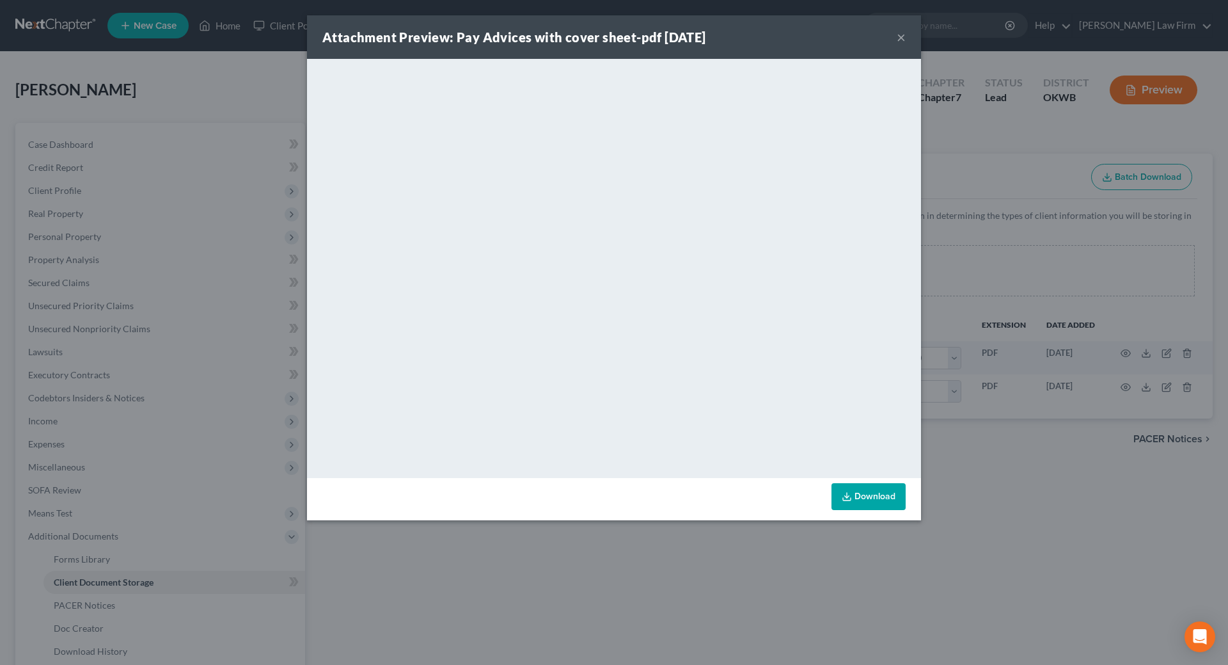
click at [898, 33] on button "×" at bounding box center [901, 36] width 9 height 15
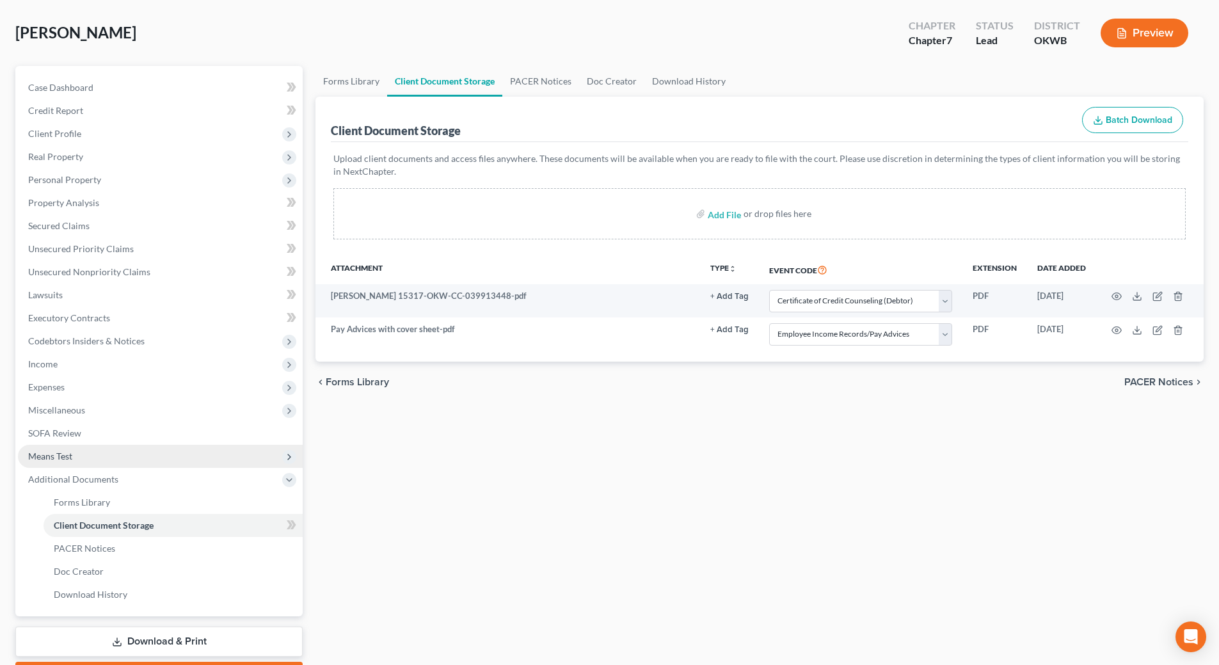
scroll to position [131, 0]
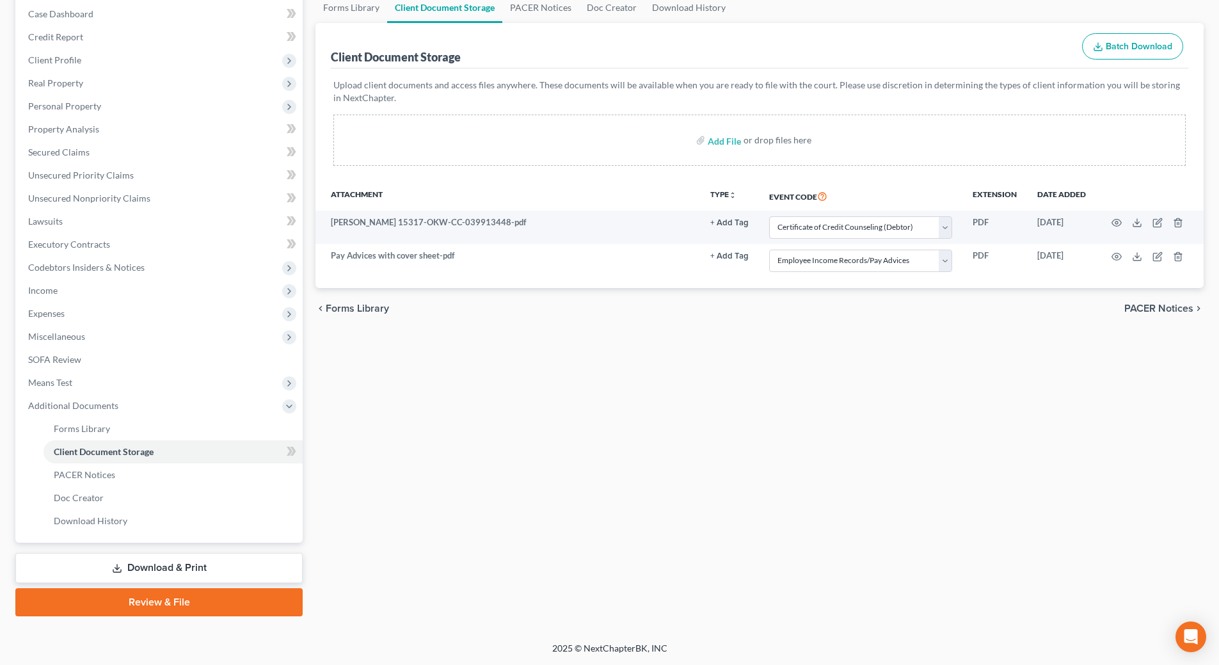
click at [167, 601] on link "Review & File" at bounding box center [158, 602] width 287 height 28
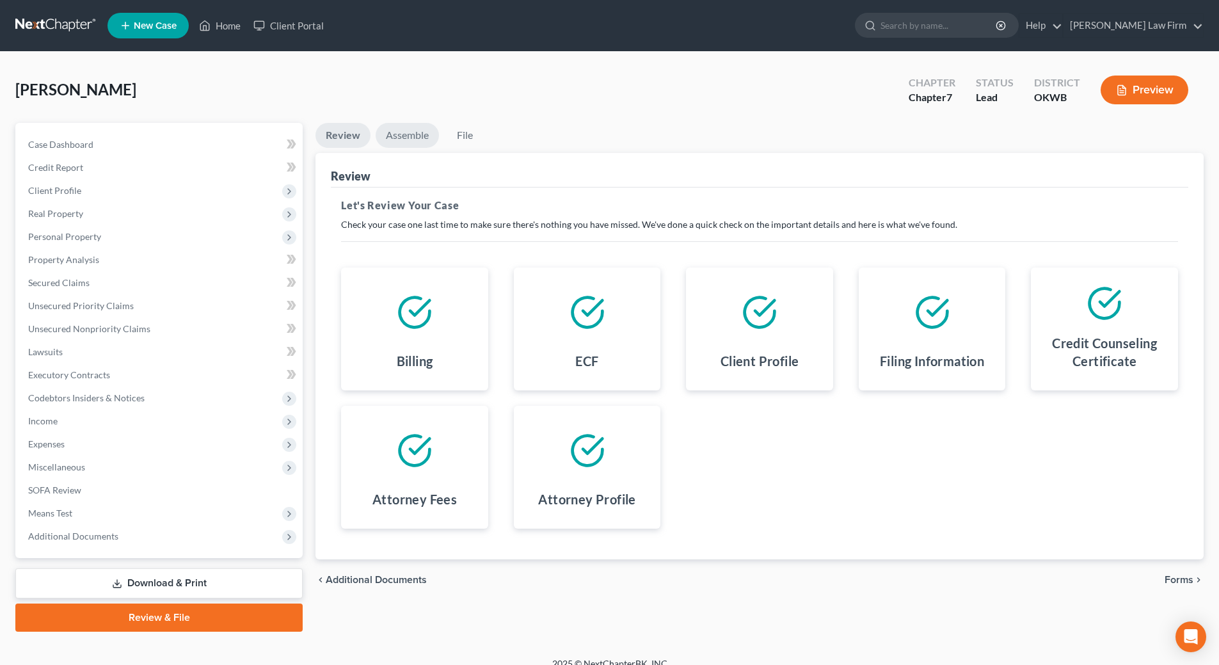
click at [420, 138] on link "Assemble" at bounding box center [407, 135] width 63 height 25
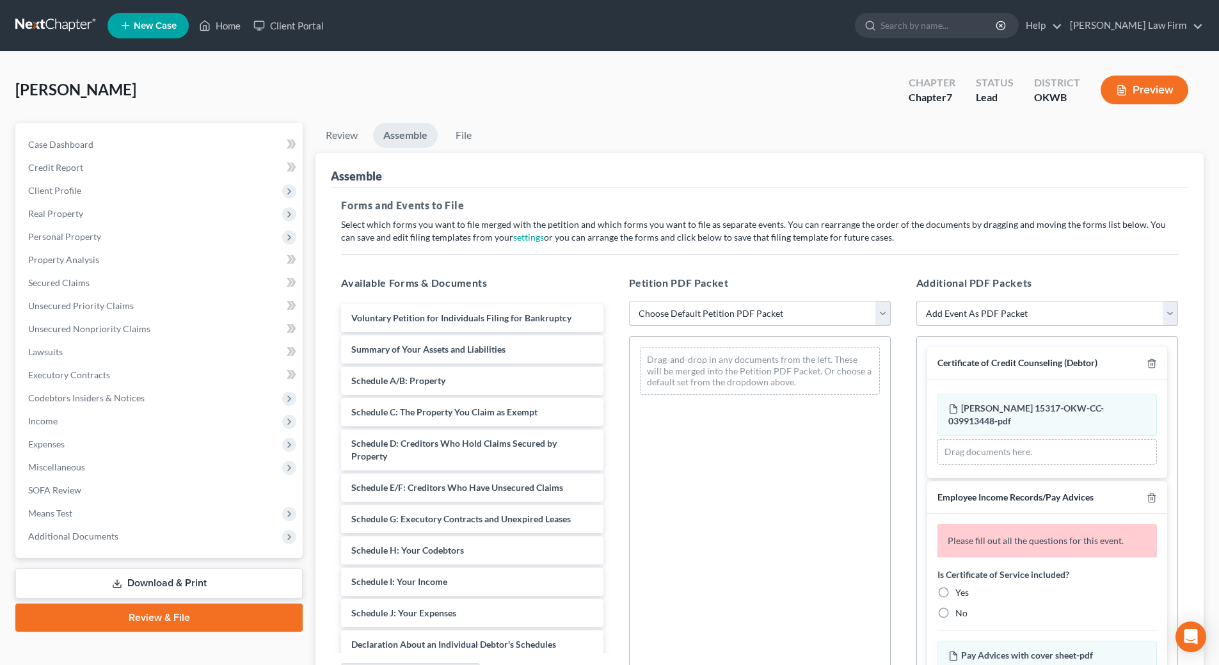
click at [820, 315] on select "Choose Default Petition PDF Packet Complete Bankruptcy Petition (all forms and …" at bounding box center [760, 314] width 262 height 26
select select "0"
click at [629, 301] on select "Choose Default Petition PDF Packet Complete Bankruptcy Petition (all forms and …" at bounding box center [760, 314] width 262 height 26
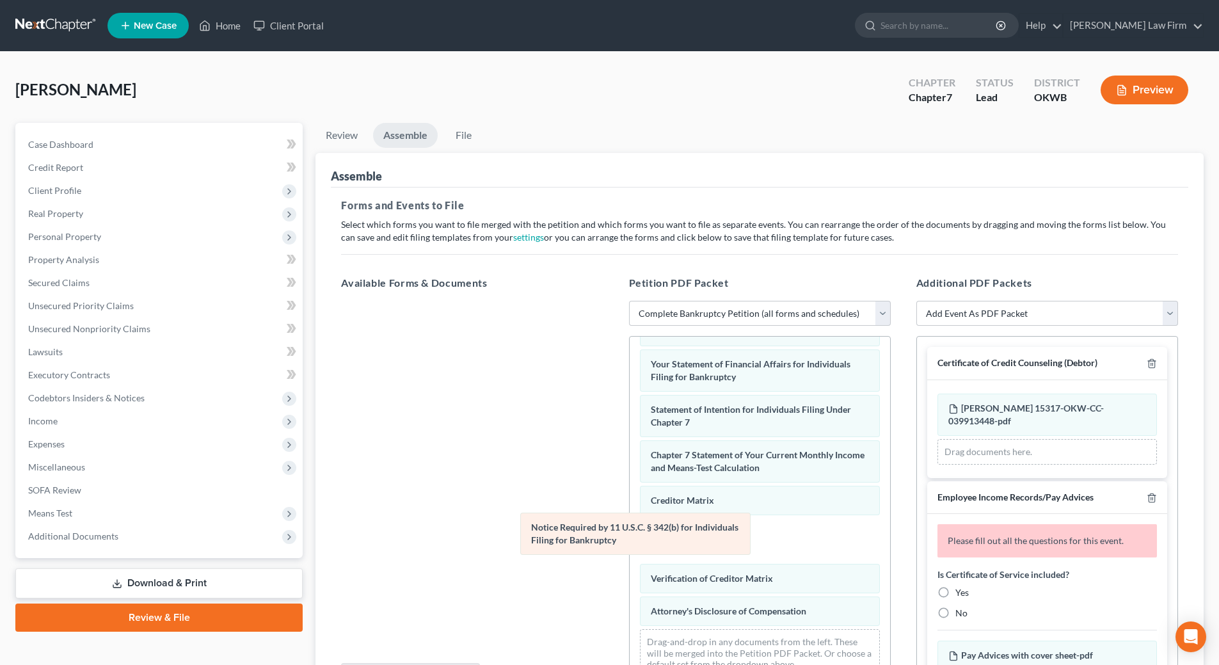
scroll to position [362, 0]
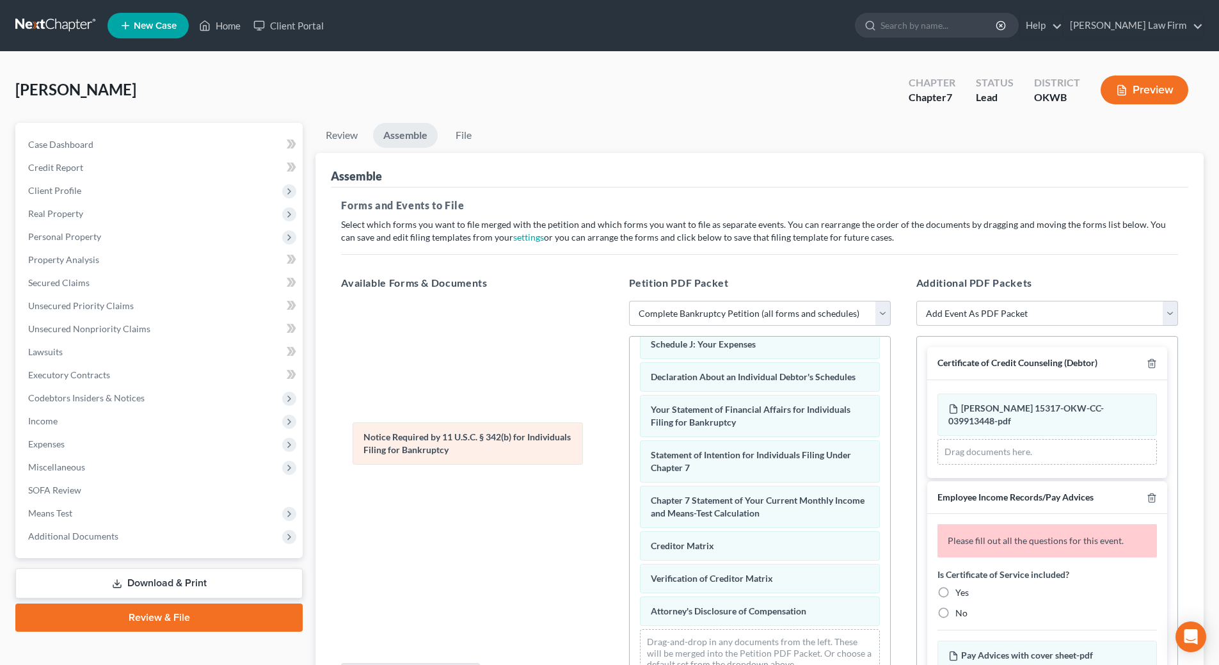
drag, startPoint x: 770, startPoint y: 563, endPoint x: 483, endPoint y: 434, distance: 314.7
click at [630, 434] on div "Notice Required by 11 U.S.C. § 342(b) for Individuals Filing for Bankruptcy Vol…" at bounding box center [760, 337] width 260 height 700
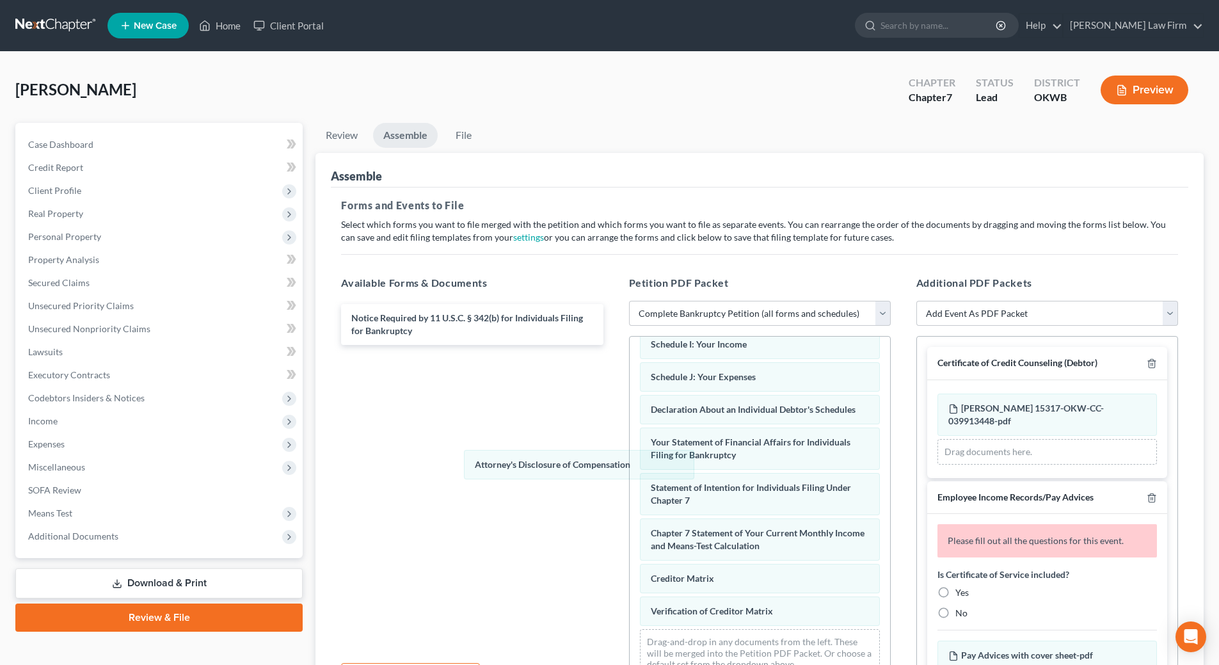
scroll to position [330, 0]
drag, startPoint x: 751, startPoint y: 613, endPoint x: 459, endPoint y: 382, distance: 372.1
click at [630, 385] on div "Attorney's Disclosure of Compensation Voluntary Petition for Individuals Filing…" at bounding box center [760, 353] width 260 height 667
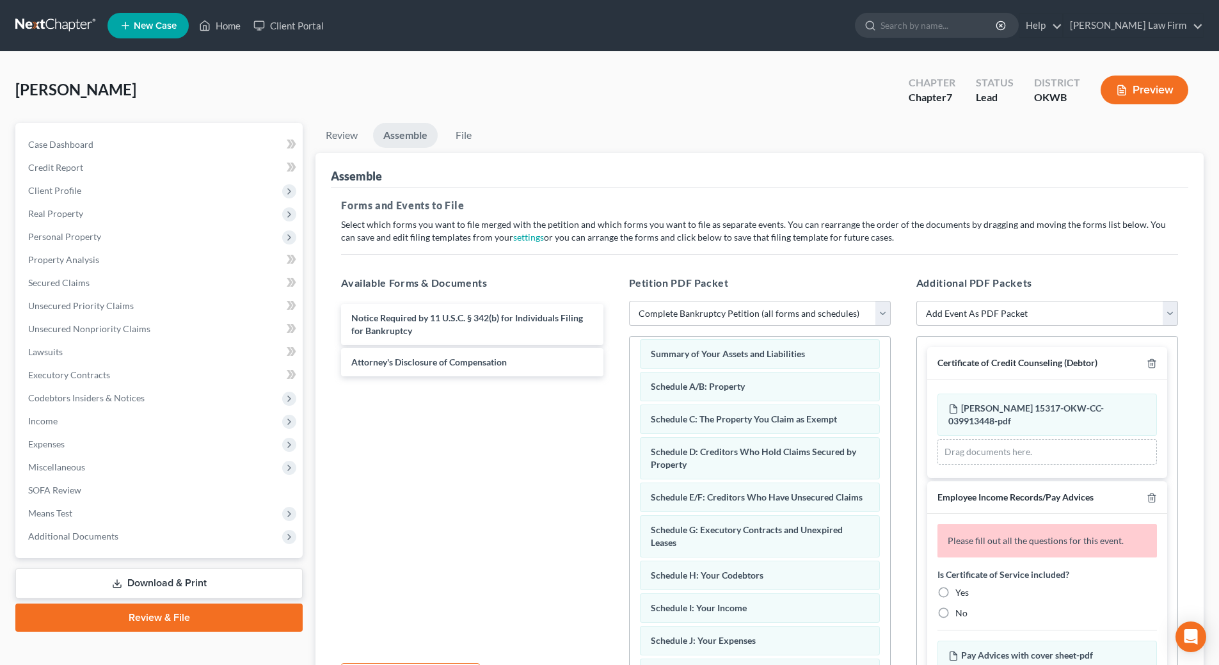
scroll to position [0, 0]
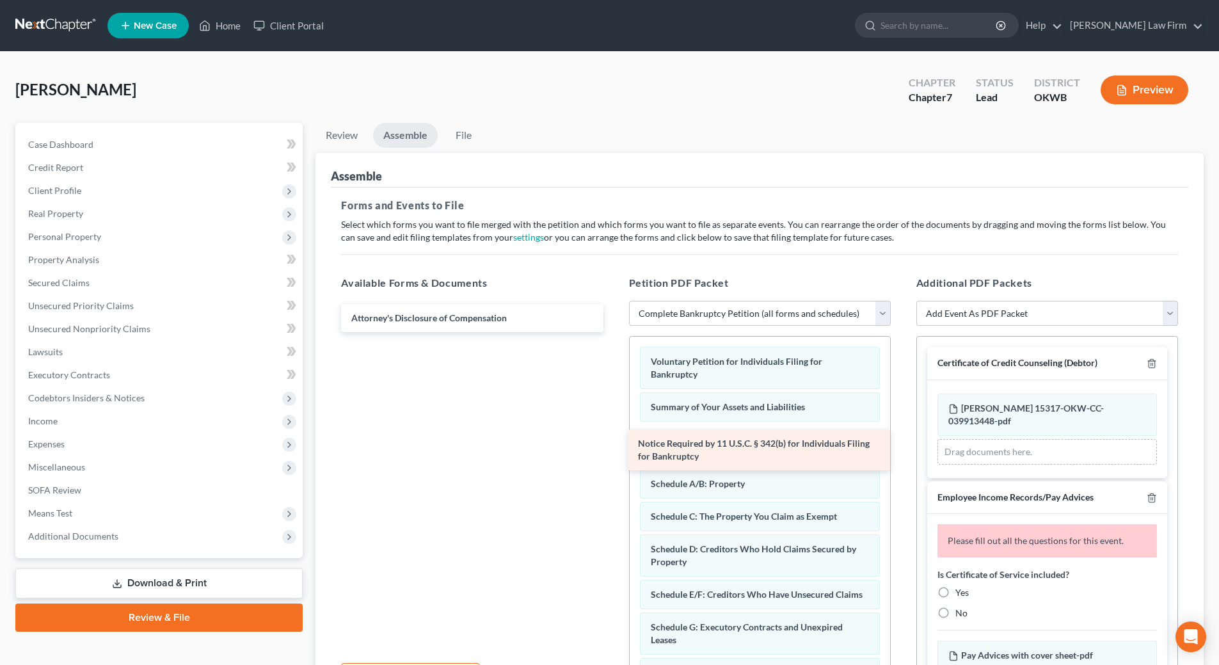
drag, startPoint x: 477, startPoint y: 319, endPoint x: 763, endPoint y: 442, distance: 310.9
click at [613, 332] on div "Notice Required by 11 U.S.C. § 342(b) for Individuals Filing for Bankruptcy Not…" at bounding box center [472, 318] width 282 height 28
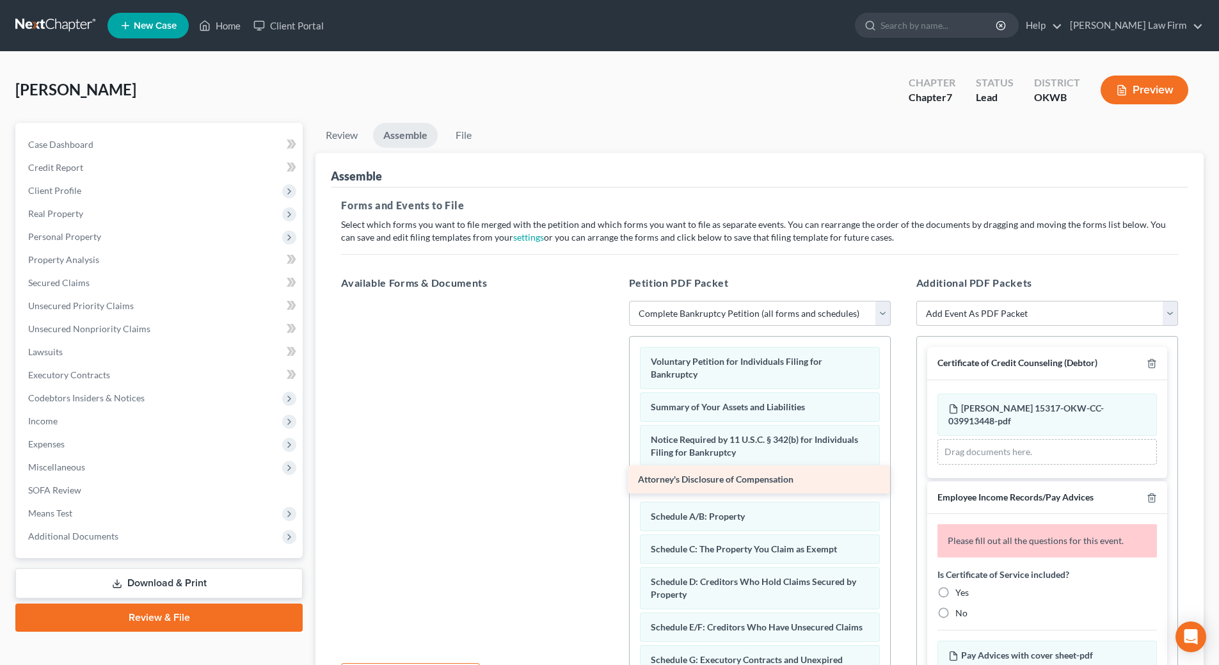
drag, startPoint x: 480, startPoint y: 317, endPoint x: 767, endPoint y: 478, distance: 328.9
click at [613, 301] on div "Attorney's Disclosure of Compensation Attorney's Disclosure of Compensation" at bounding box center [472, 301] width 282 height 0
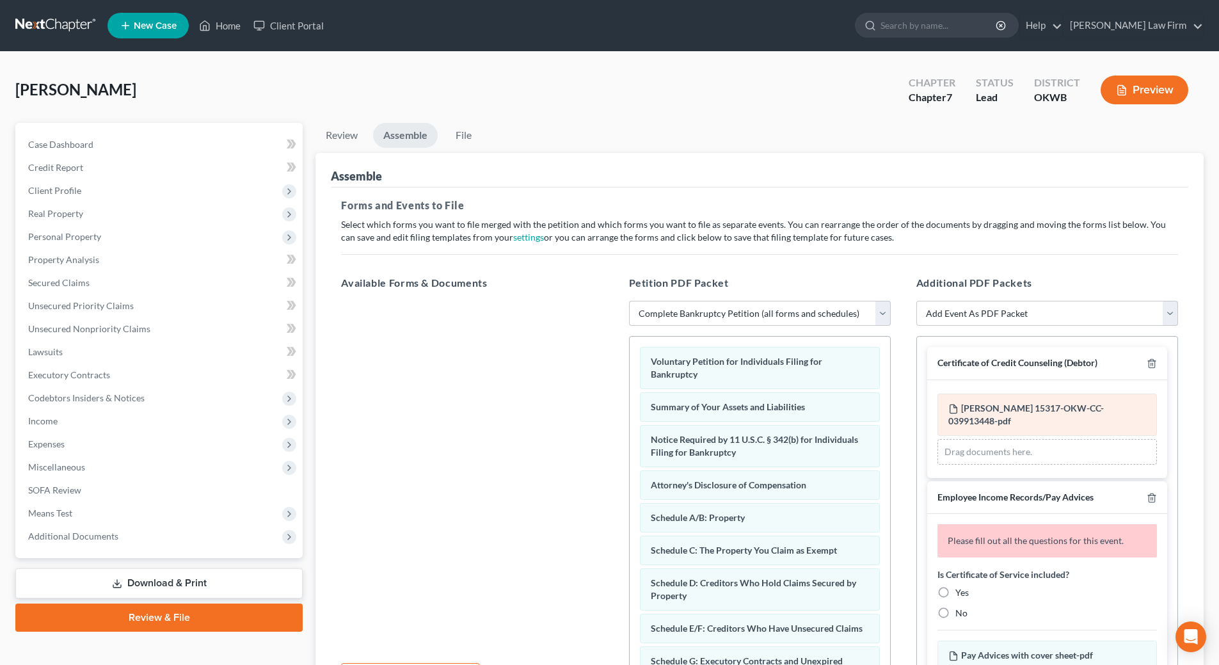
click at [1101, 415] on div "[PERSON_NAME] 15317-OKW-CC-039913448-pdf Amended [PERSON_NAME] 15317-OKW-CC-039…" at bounding box center [1046, 414] width 219 height 42
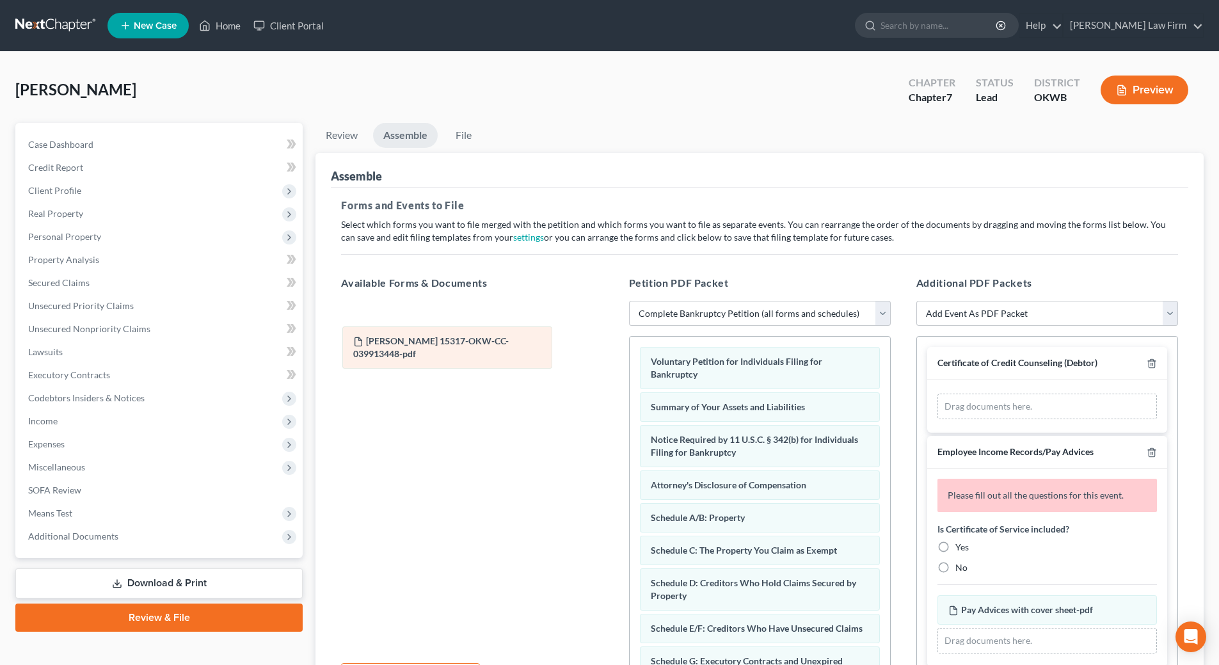
drag, startPoint x: 1076, startPoint y: 406, endPoint x: 481, endPoint y: 338, distance: 598.8
click at [937, 393] on div "[PERSON_NAME] 15317-OKW-CC-039913448-pdf Amended [PERSON_NAME] 15317-OKW-CC-039…" at bounding box center [1046, 406] width 219 height 26
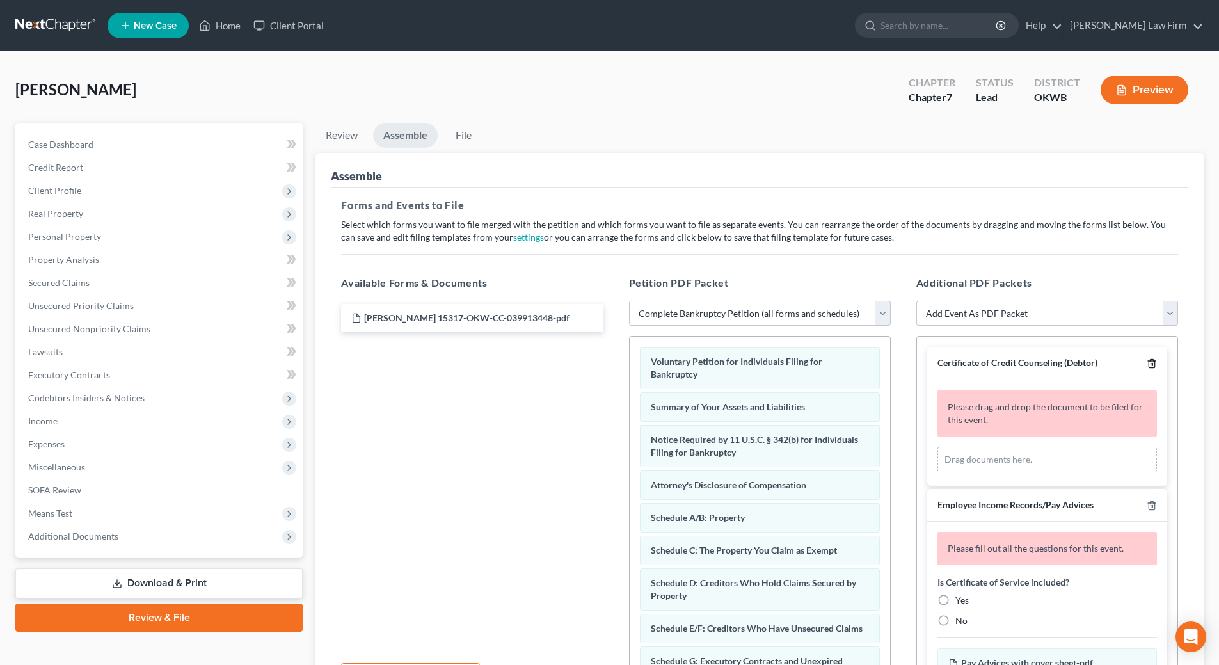
click at [1148, 361] on polyline "button" at bounding box center [1152, 361] width 8 height 0
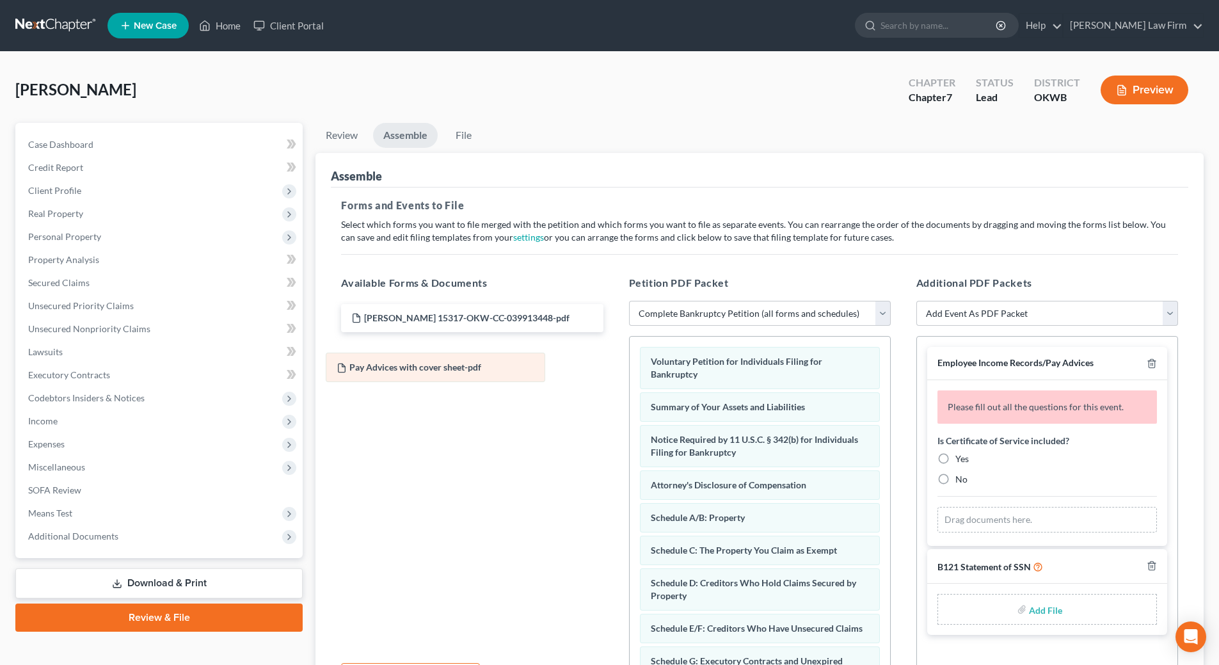
drag, startPoint x: 1067, startPoint y: 514, endPoint x: 456, endPoint y: 360, distance: 630.8
click at [937, 507] on div "Pay Advices with cover sheet-pdf Amended Pay Advices with cover sheet-pdf Pay A…" at bounding box center [1046, 520] width 219 height 26
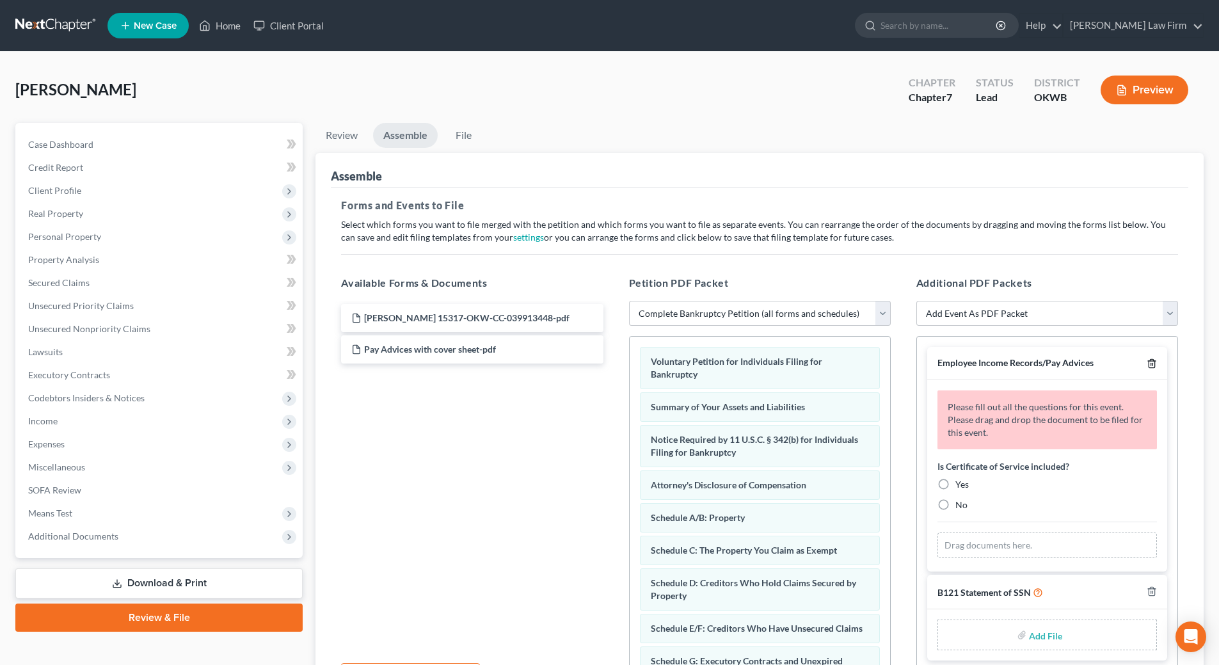
click at [1151, 365] on line "button" at bounding box center [1151, 364] width 0 height 3
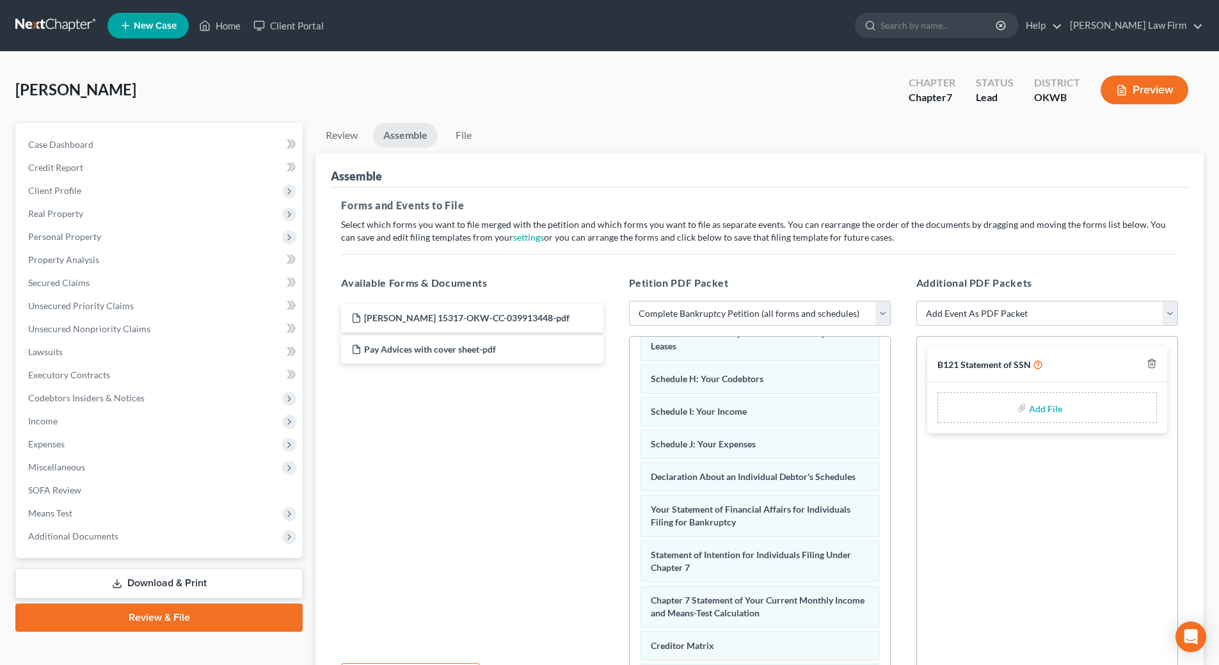
scroll to position [408, 0]
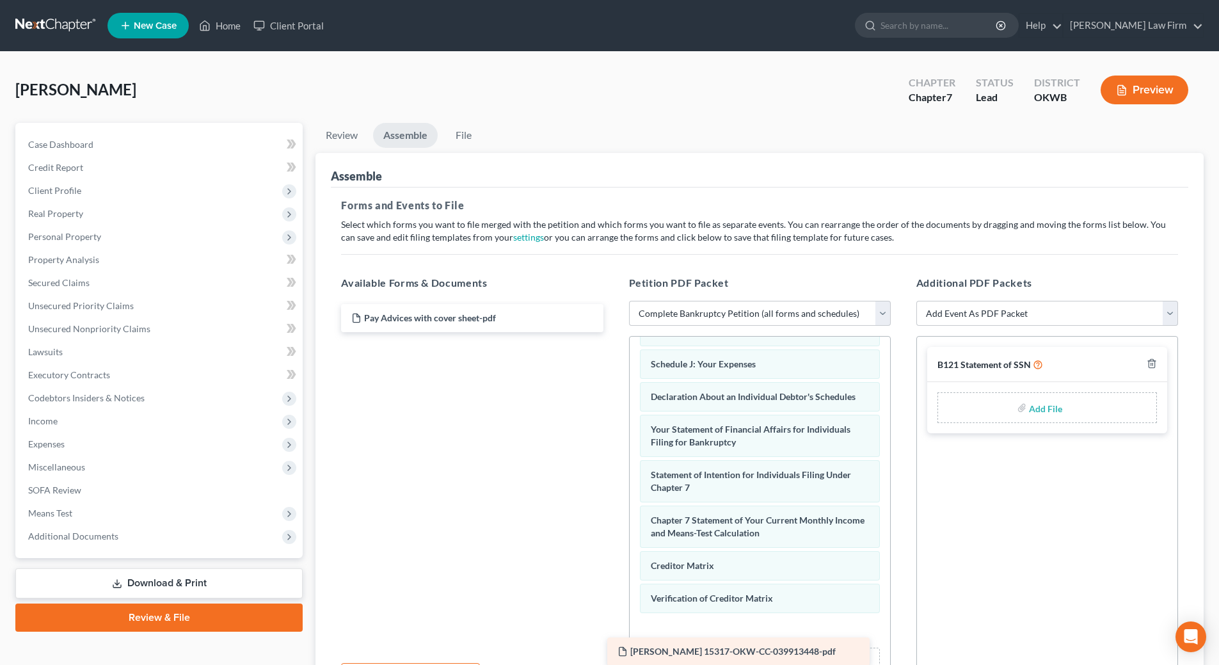
drag, startPoint x: 404, startPoint y: 320, endPoint x: 688, endPoint y: 651, distance: 436.5
click at [613, 332] on div "[PERSON_NAME] 15317-OKW-CC-039913448-pdf [PERSON_NAME] 15317-OKW-CC-039913448-p…" at bounding box center [472, 318] width 282 height 28
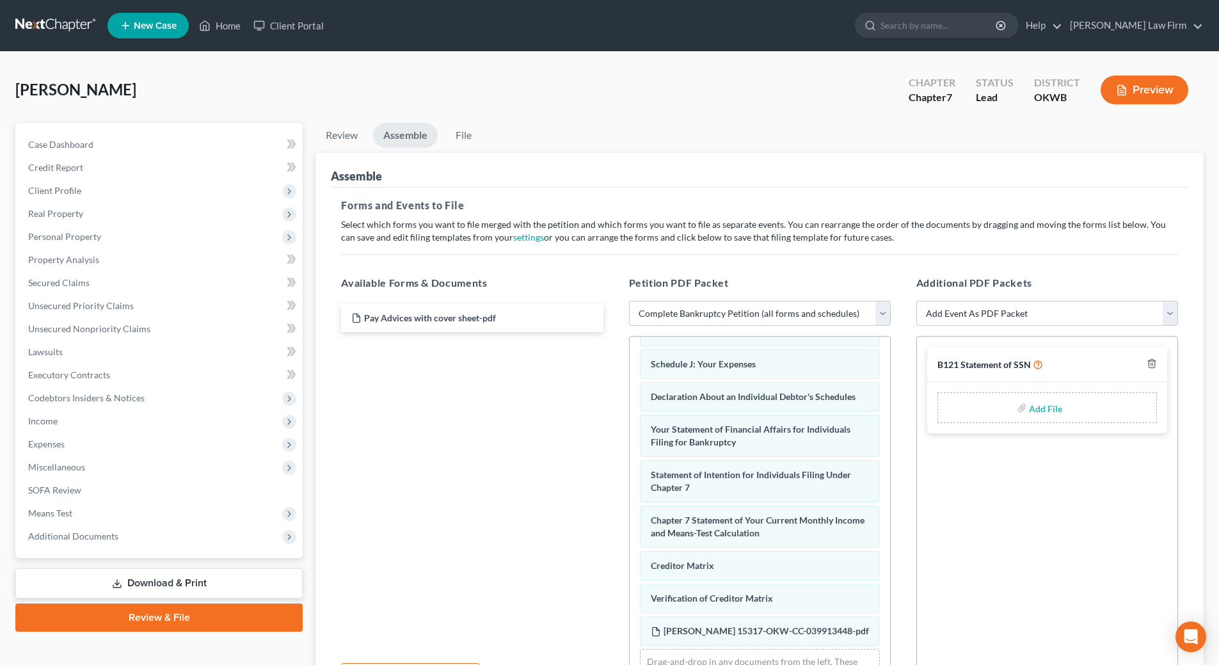
scroll to position [453, 0]
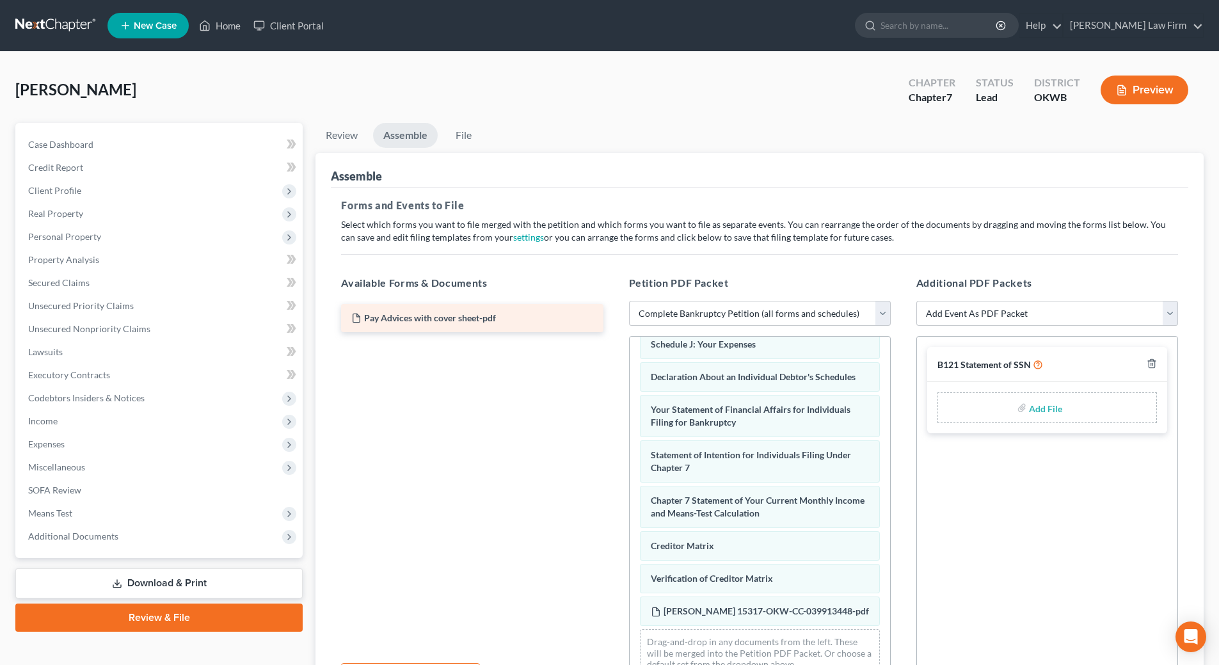
click at [361, 327] on div "Pay Advices with cover sheet-pdf" at bounding box center [472, 318] width 262 height 28
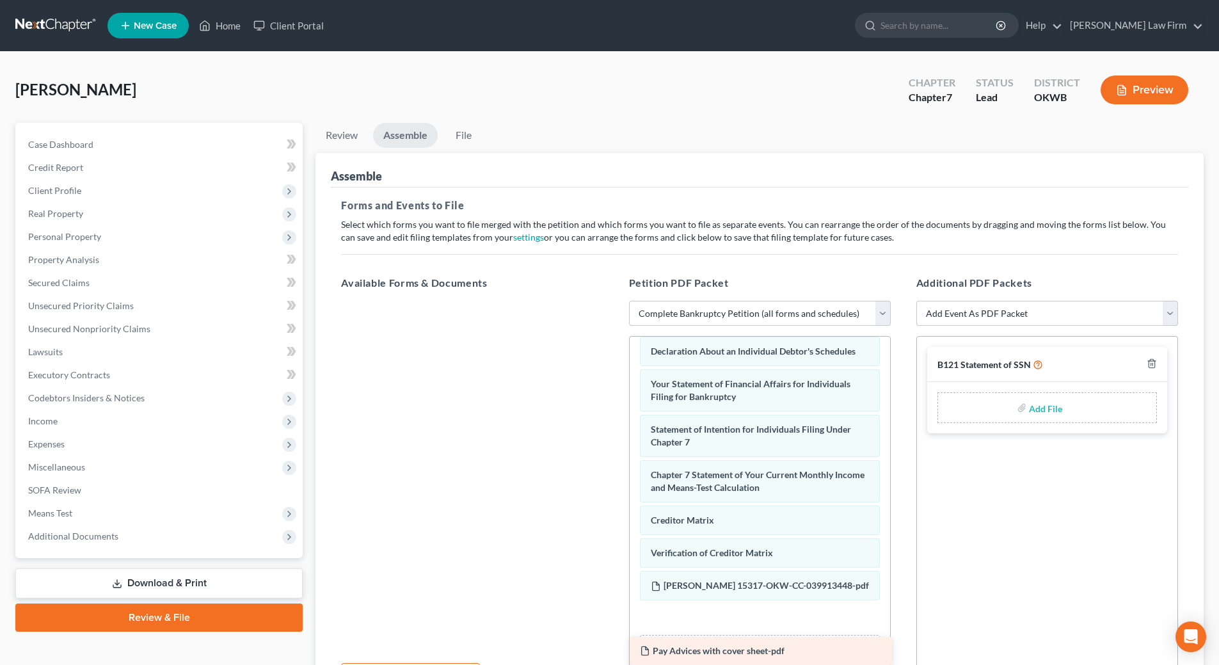
drag, startPoint x: 361, startPoint y: 327, endPoint x: 649, endPoint y: 660, distance: 440.4
click at [613, 301] on div "Pay Advices with cover sheet-pdf Pay Advices with cover sheet-pdf" at bounding box center [472, 301] width 282 height 0
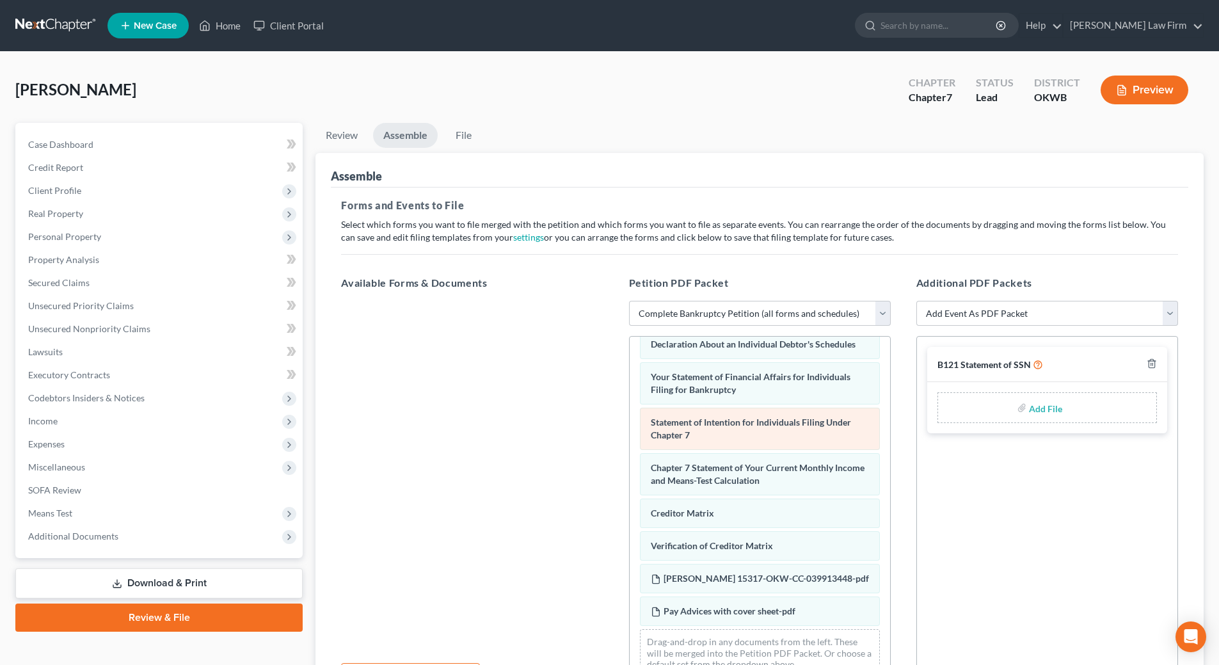
scroll to position [486, 0]
click at [1041, 406] on input "file" at bounding box center [1044, 407] width 31 height 23
click at [1040, 409] on input "file" at bounding box center [1044, 407] width 31 height 23
type input "C:\fakepath\B-121 Executed.pdf"
click at [460, 139] on link "File" at bounding box center [463, 135] width 41 height 25
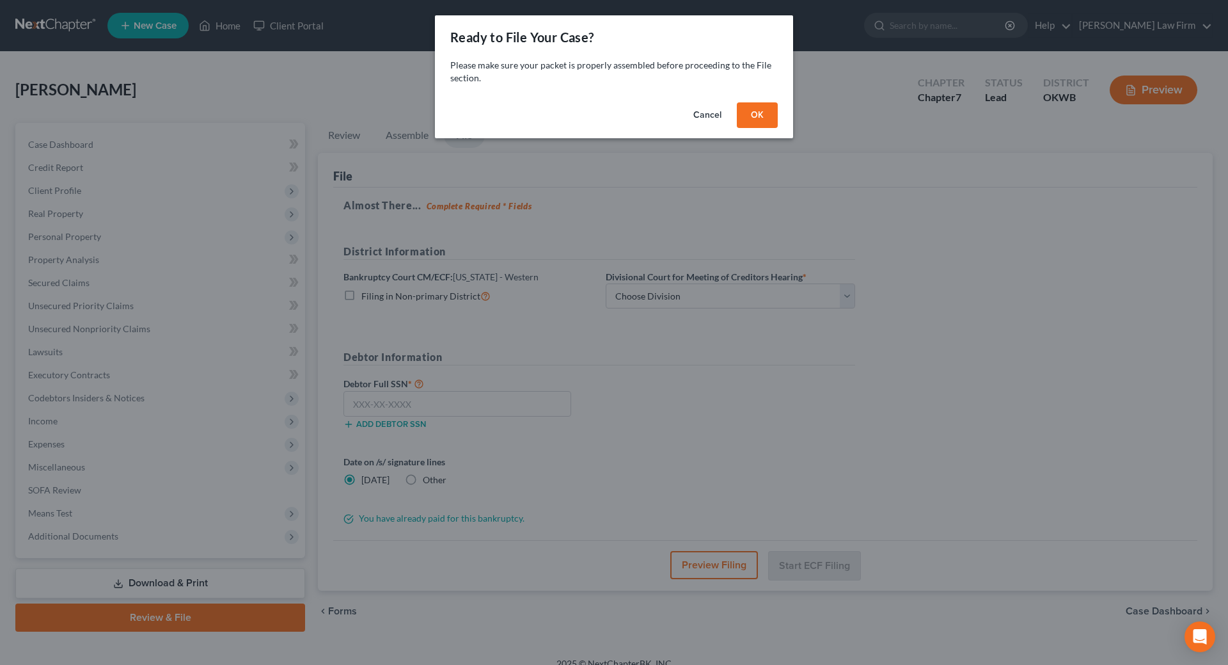
click at [767, 115] on button "OK" at bounding box center [757, 115] width 41 height 26
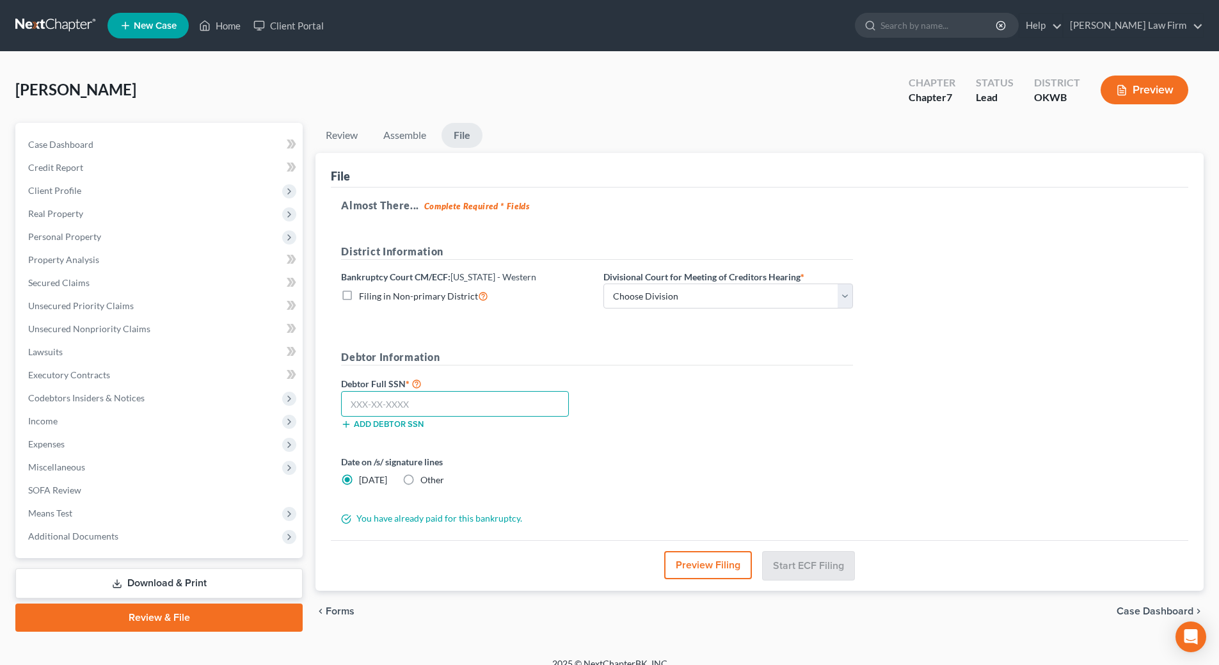
click at [423, 404] on input "text" at bounding box center [455, 404] width 228 height 26
type input "442-76-7685"
click at [736, 295] on select "Choose Division [US_STATE][GEOGRAPHIC_DATA]" at bounding box center [728, 296] width 250 height 26
select select "0"
click at [603, 283] on select "Choose Division [US_STATE][GEOGRAPHIC_DATA]" at bounding box center [728, 296] width 250 height 26
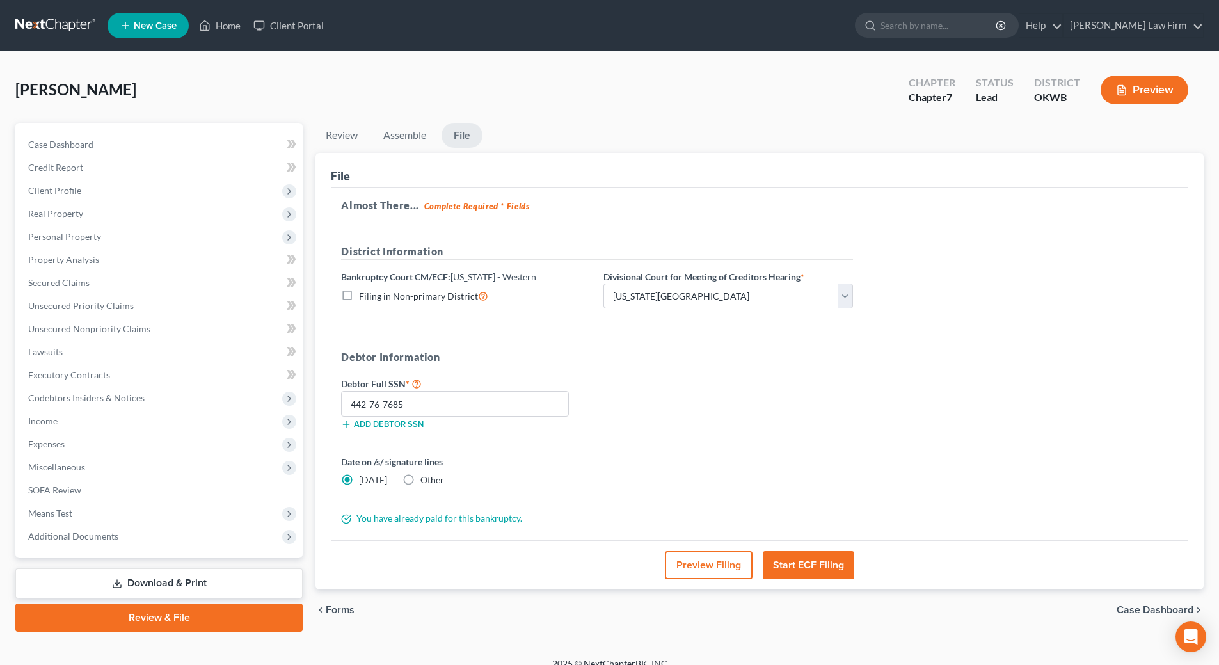
click at [713, 560] on button "Preview Filing" at bounding box center [709, 565] width 88 height 28
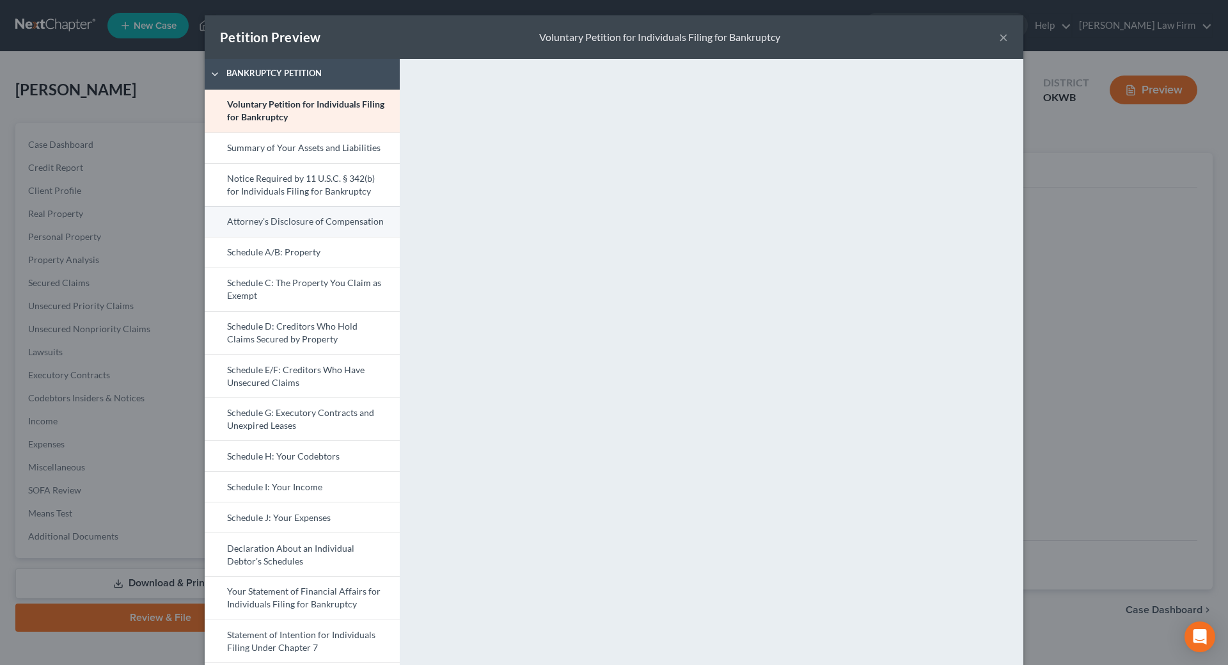
click at [321, 231] on link "Attorney's Disclosure of Compensation" at bounding box center [302, 221] width 195 height 31
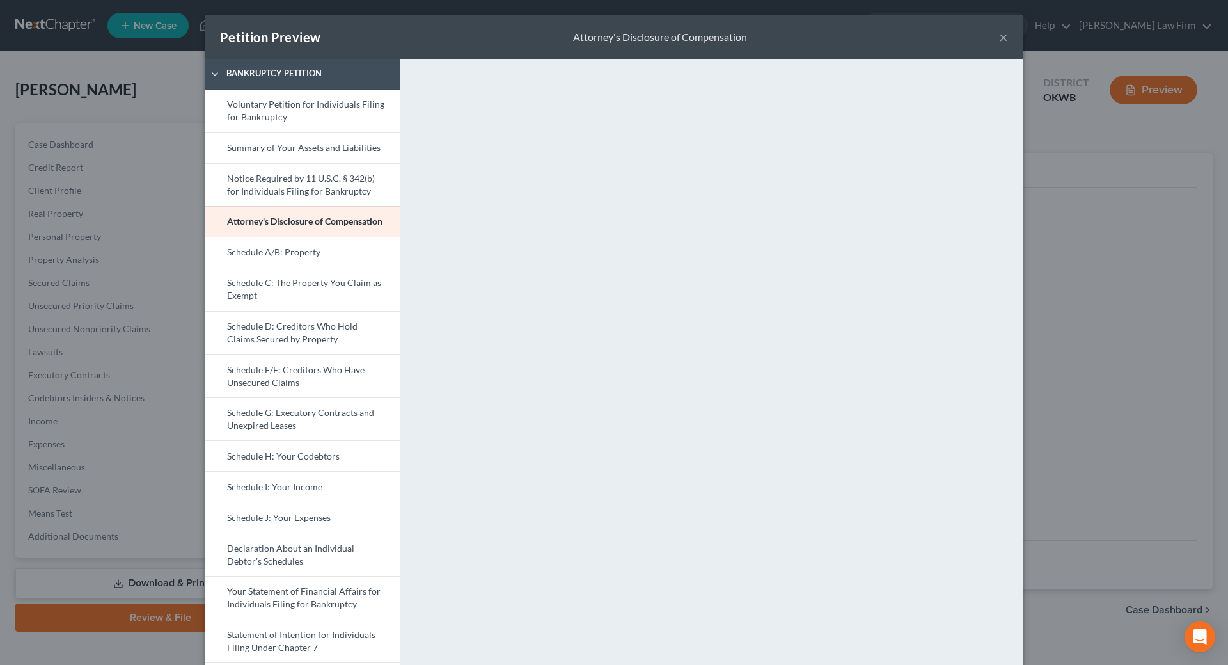
click at [999, 35] on button "×" at bounding box center [1003, 36] width 9 height 15
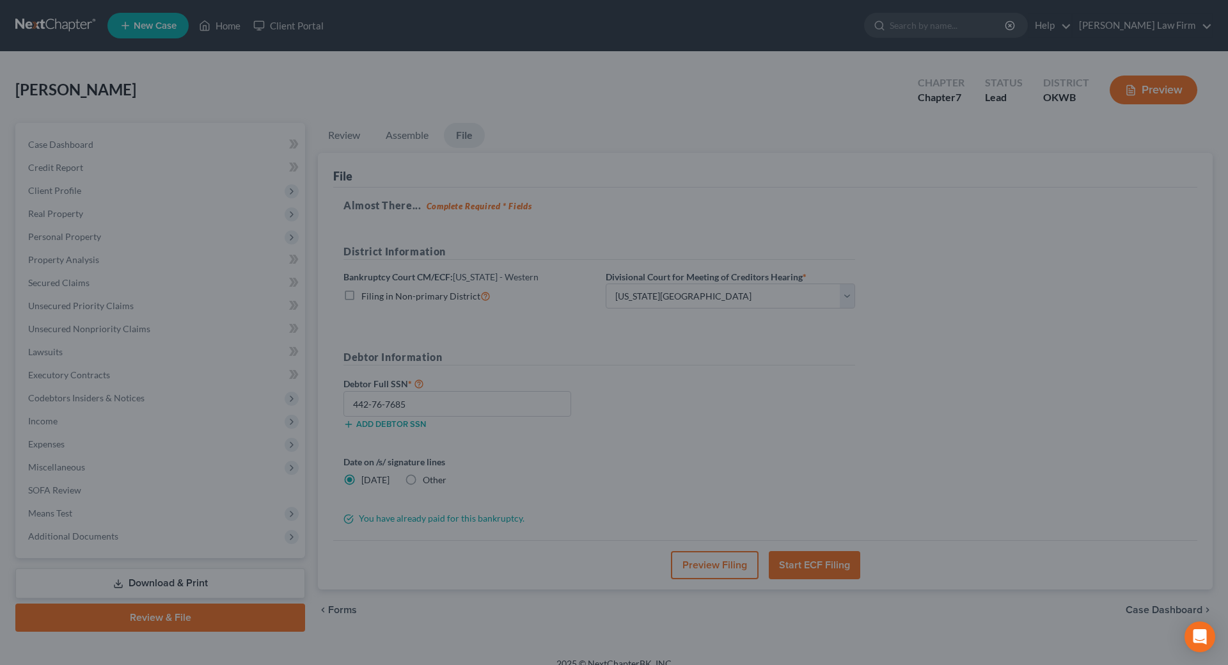
click at [971, 75] on div "Petition Preview Attorney's Disclosure of Compensation ×" at bounding box center [614, 94] width 713 height 38
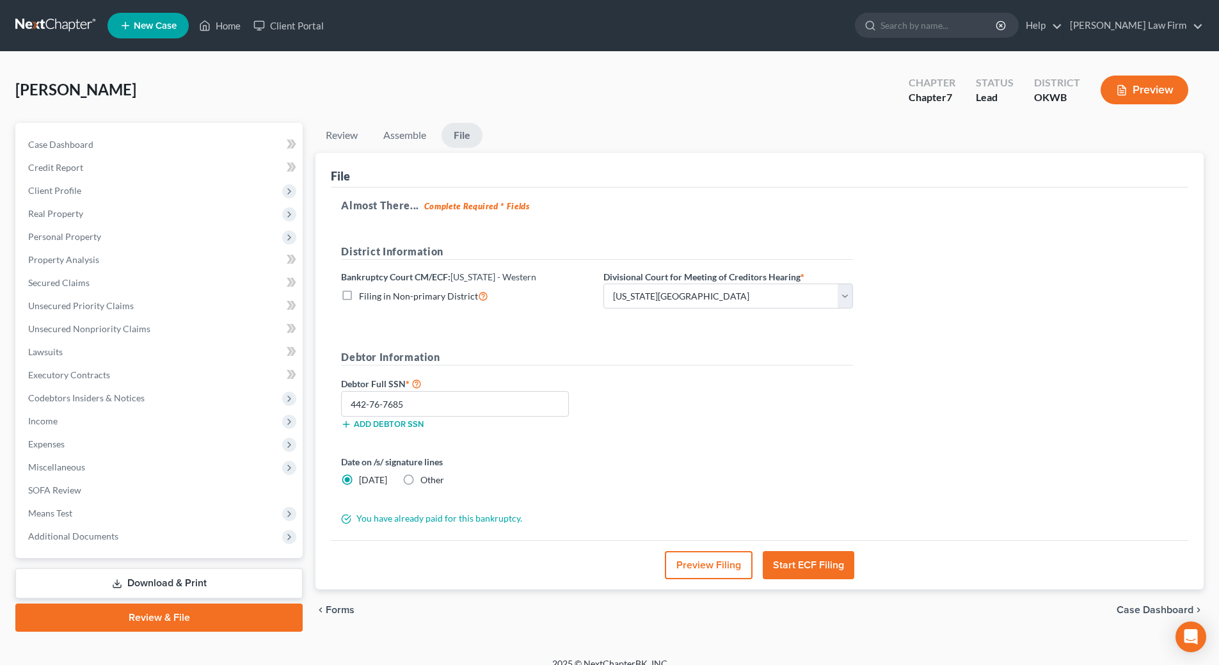
click at [789, 565] on button "Start ECF Filing" at bounding box center [808, 565] width 91 height 28
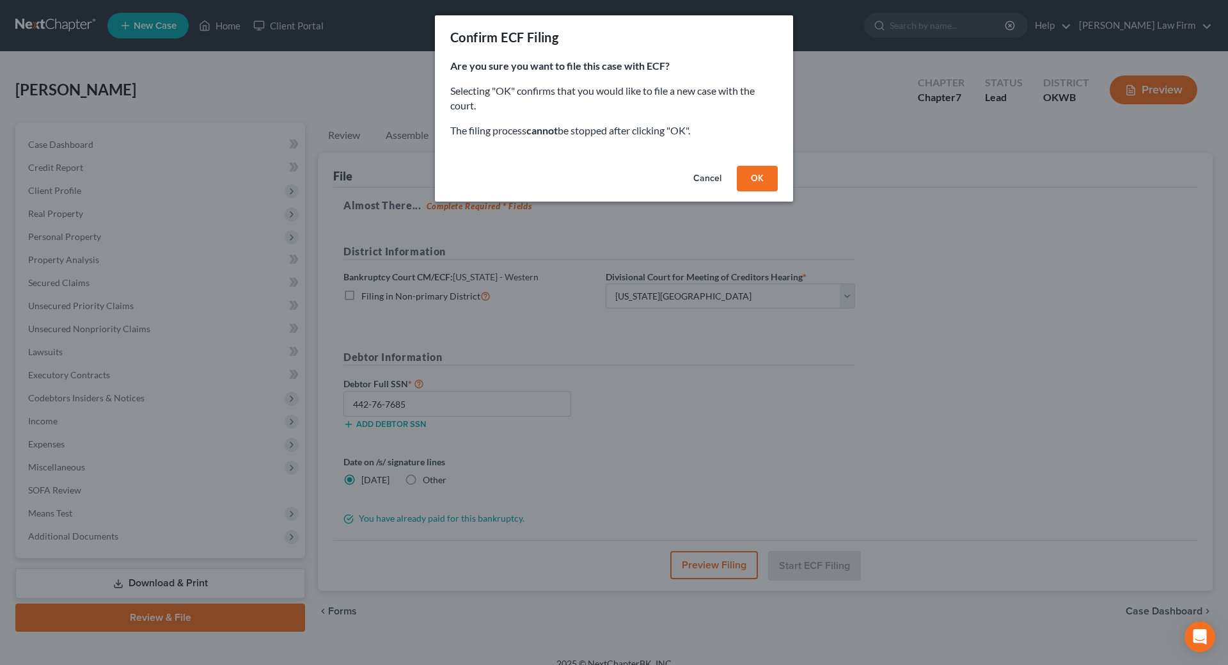
click at [758, 180] on button "OK" at bounding box center [757, 179] width 41 height 26
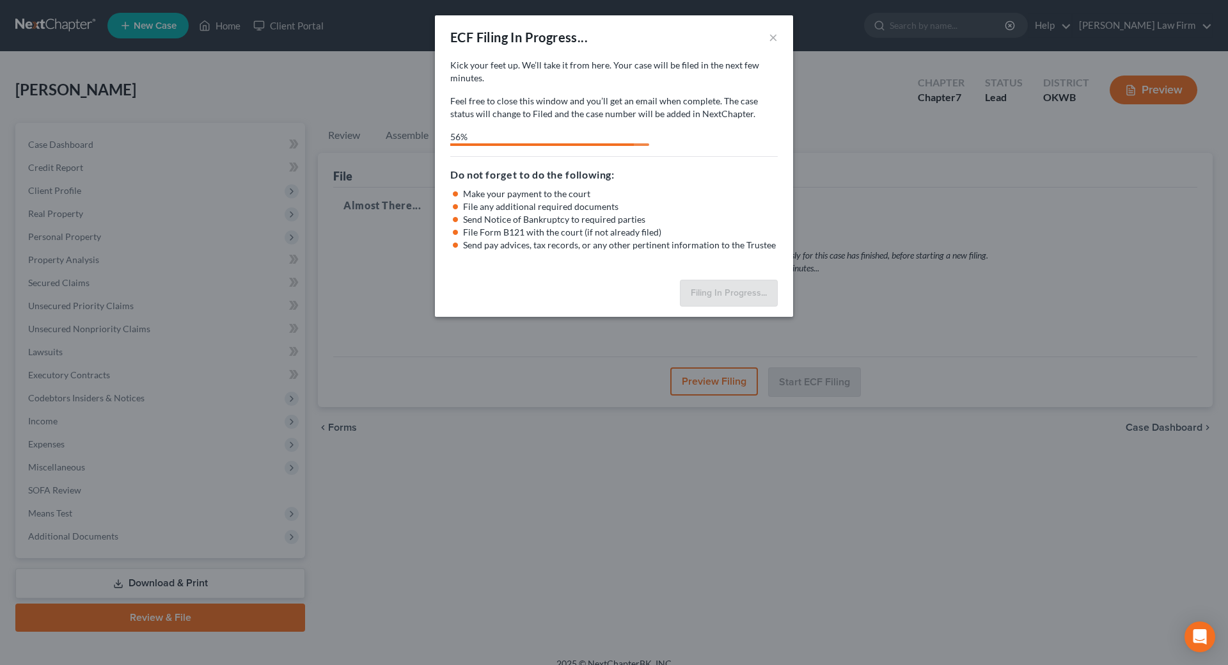
select select "0"
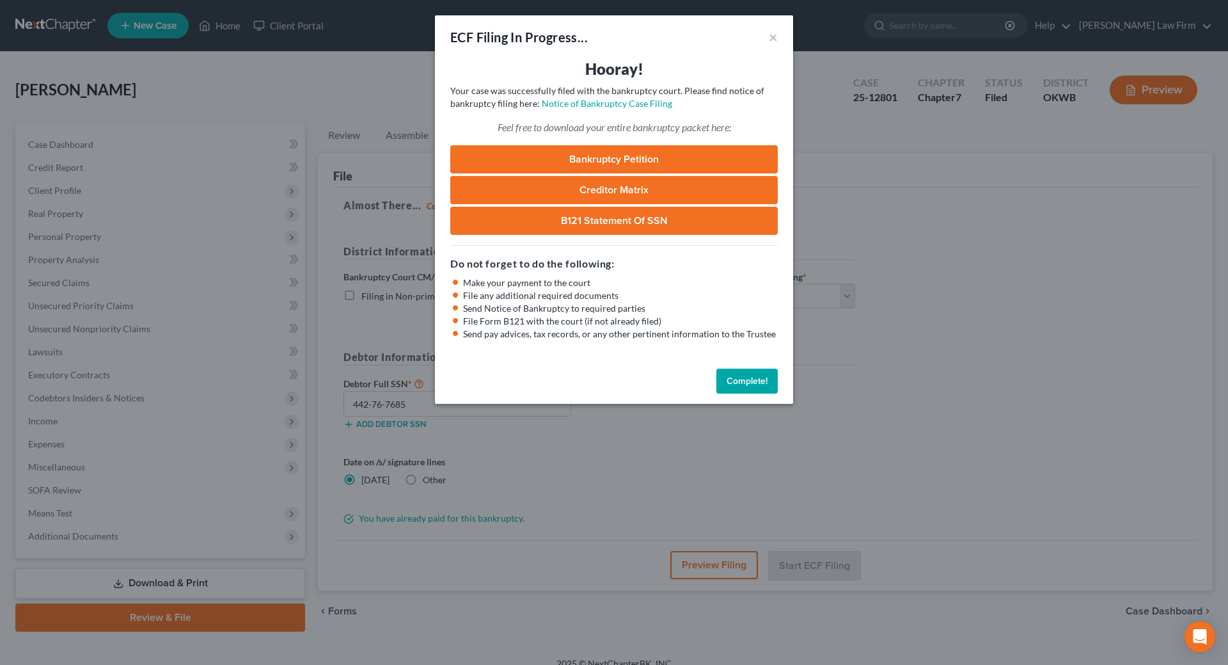
click at [759, 385] on button "Complete!" at bounding box center [747, 382] width 61 height 26
